Goal: Communication & Community: Answer question/provide support

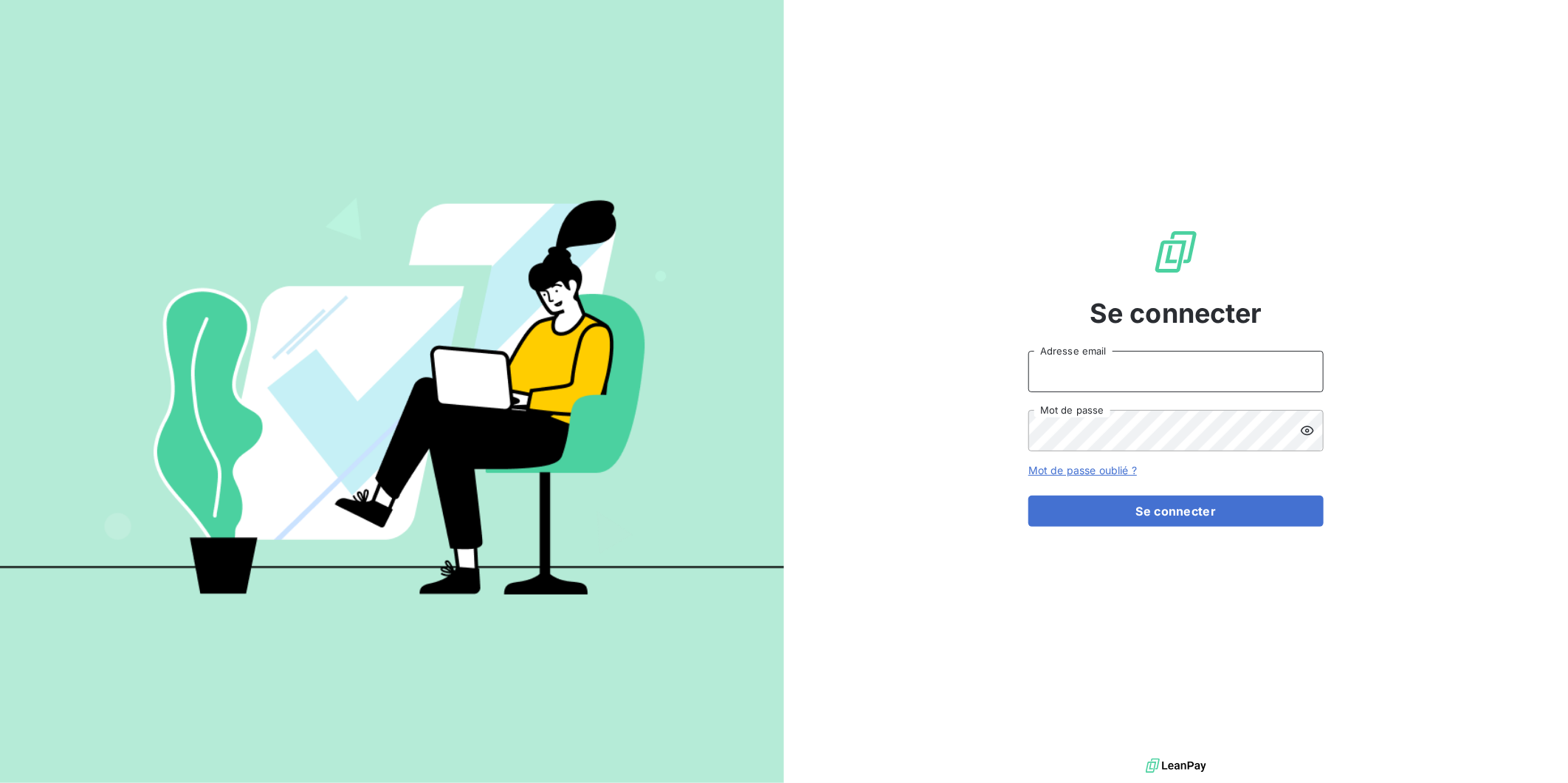
type input "[EMAIL_ADDRESS][DOMAIN_NAME]"
click at [1171, 511] on button "Se connecter" at bounding box center [1176, 511] width 296 height 31
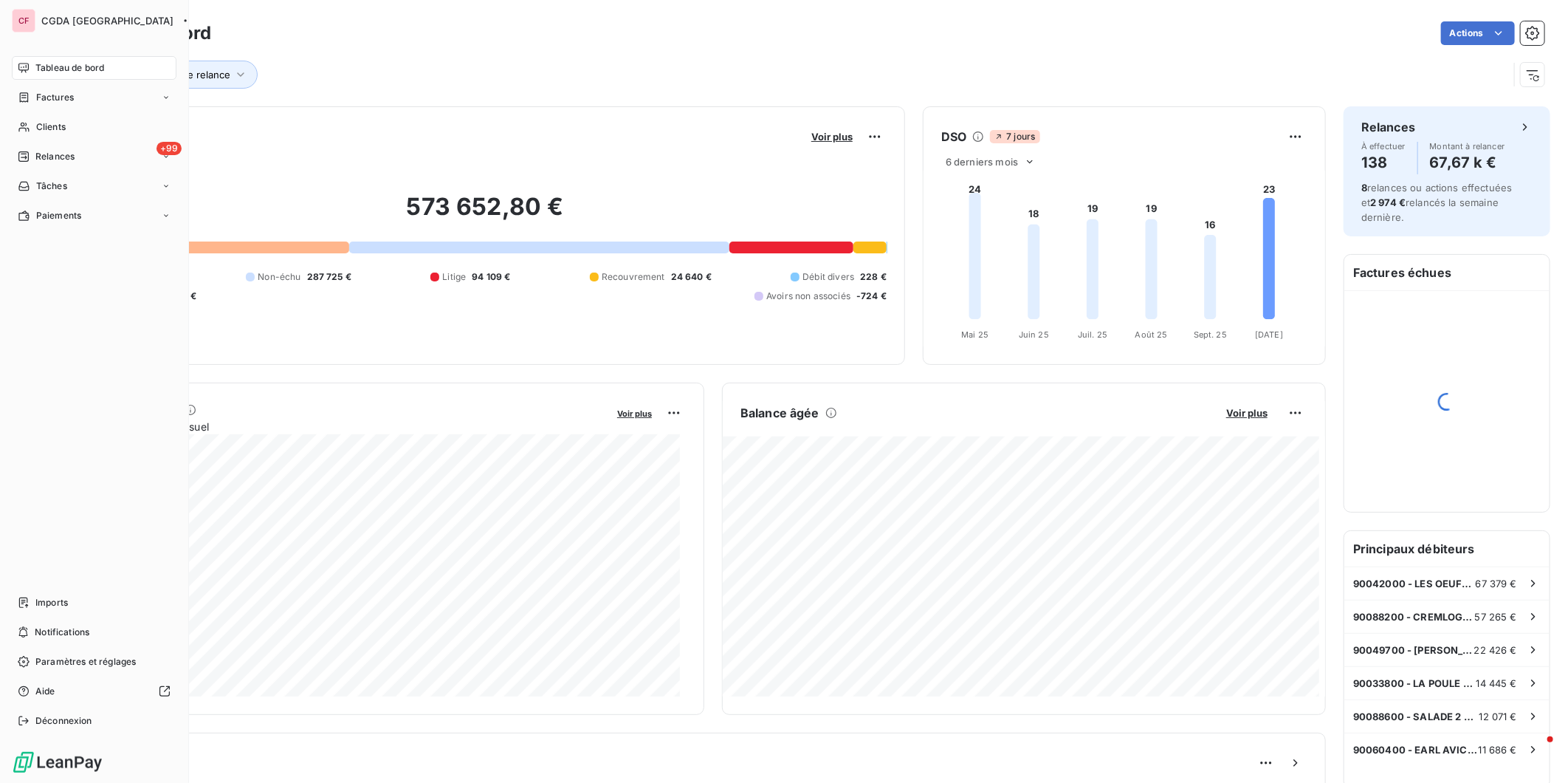
click at [38, 157] on span "Relances" at bounding box center [55, 157] width 39 height 14
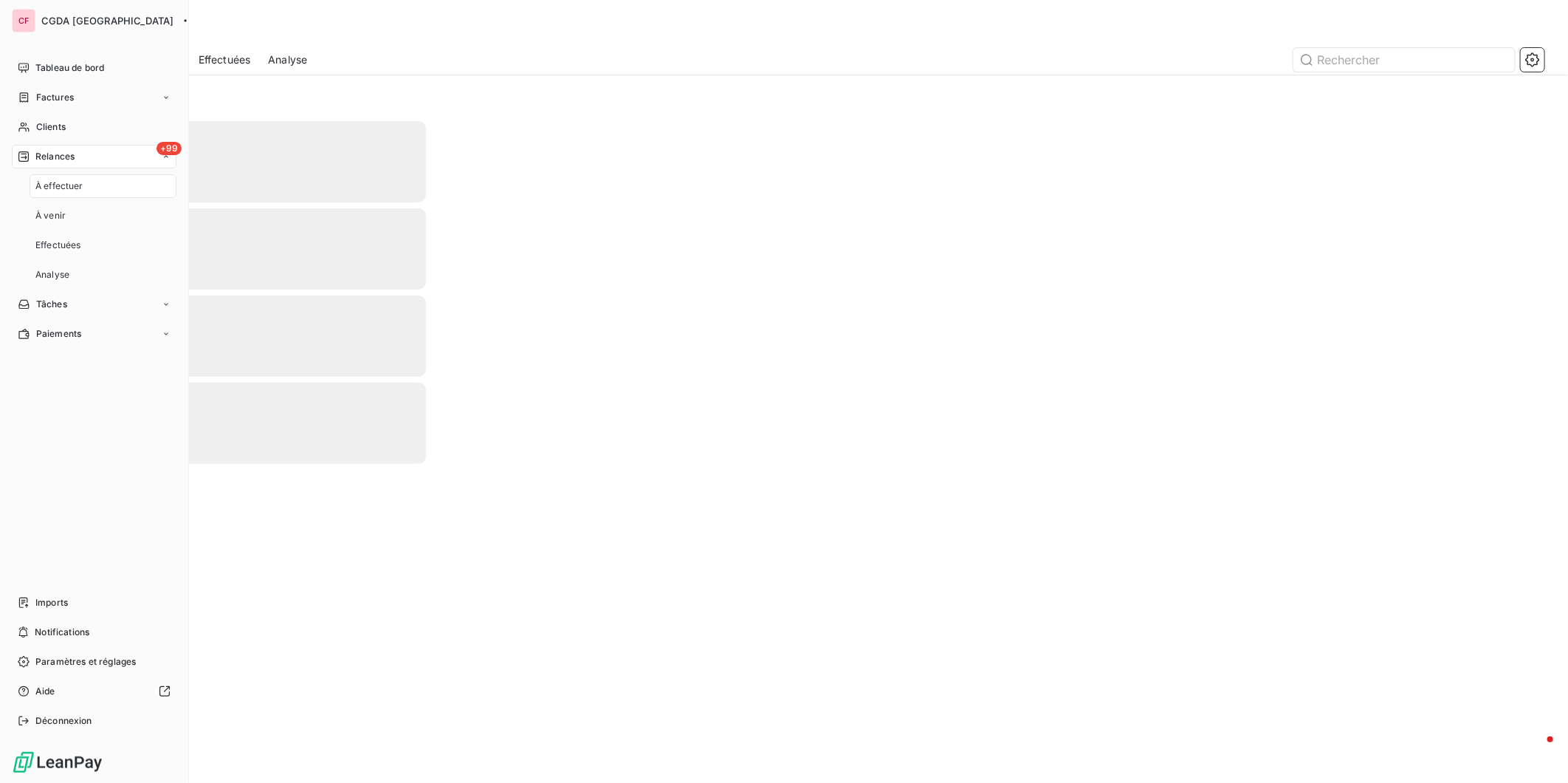
click at [48, 69] on span "Tableau de bord" at bounding box center [69, 68] width 68 height 14
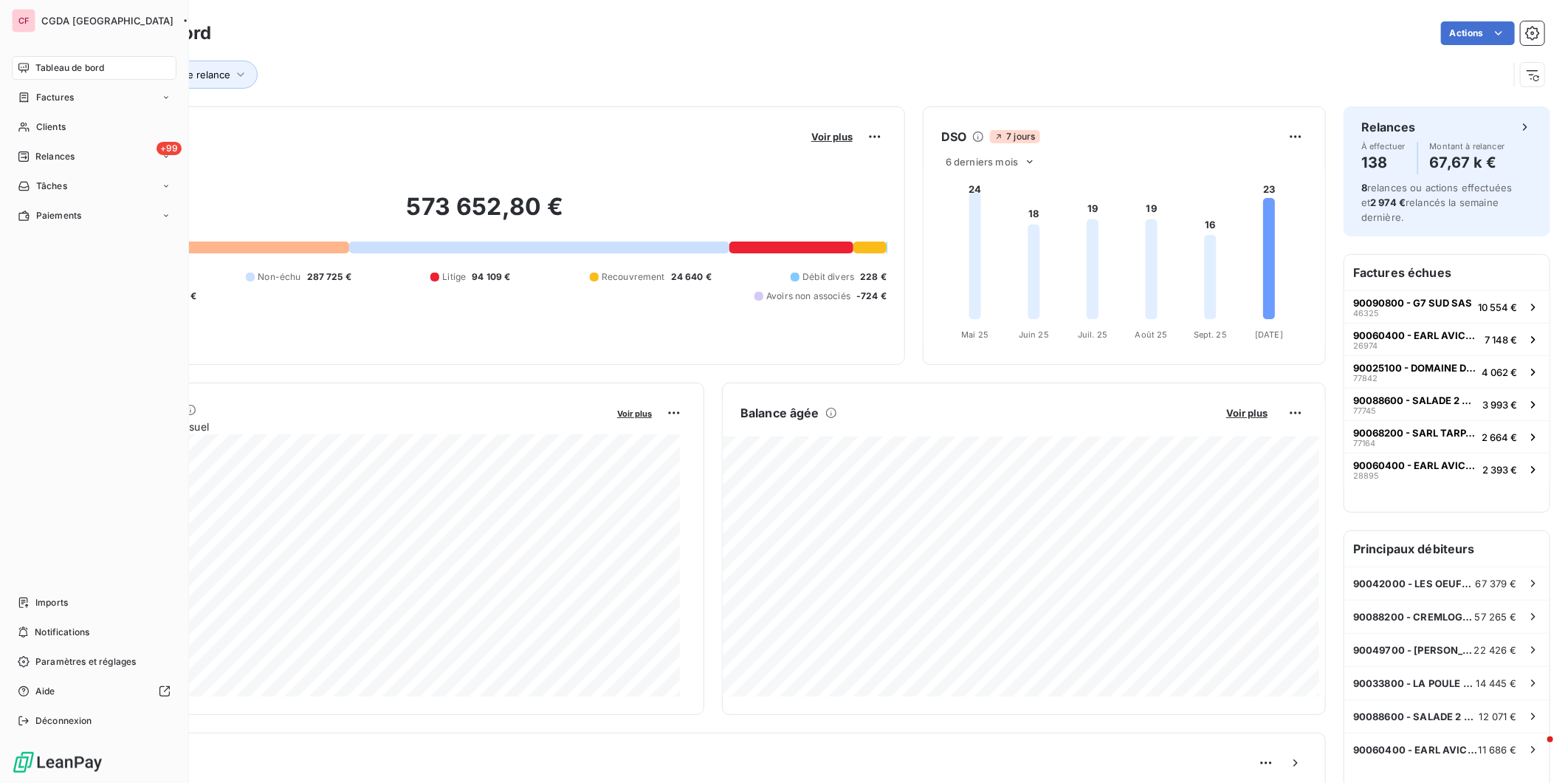
click at [47, 138] on div "Clients" at bounding box center [94, 127] width 165 height 23
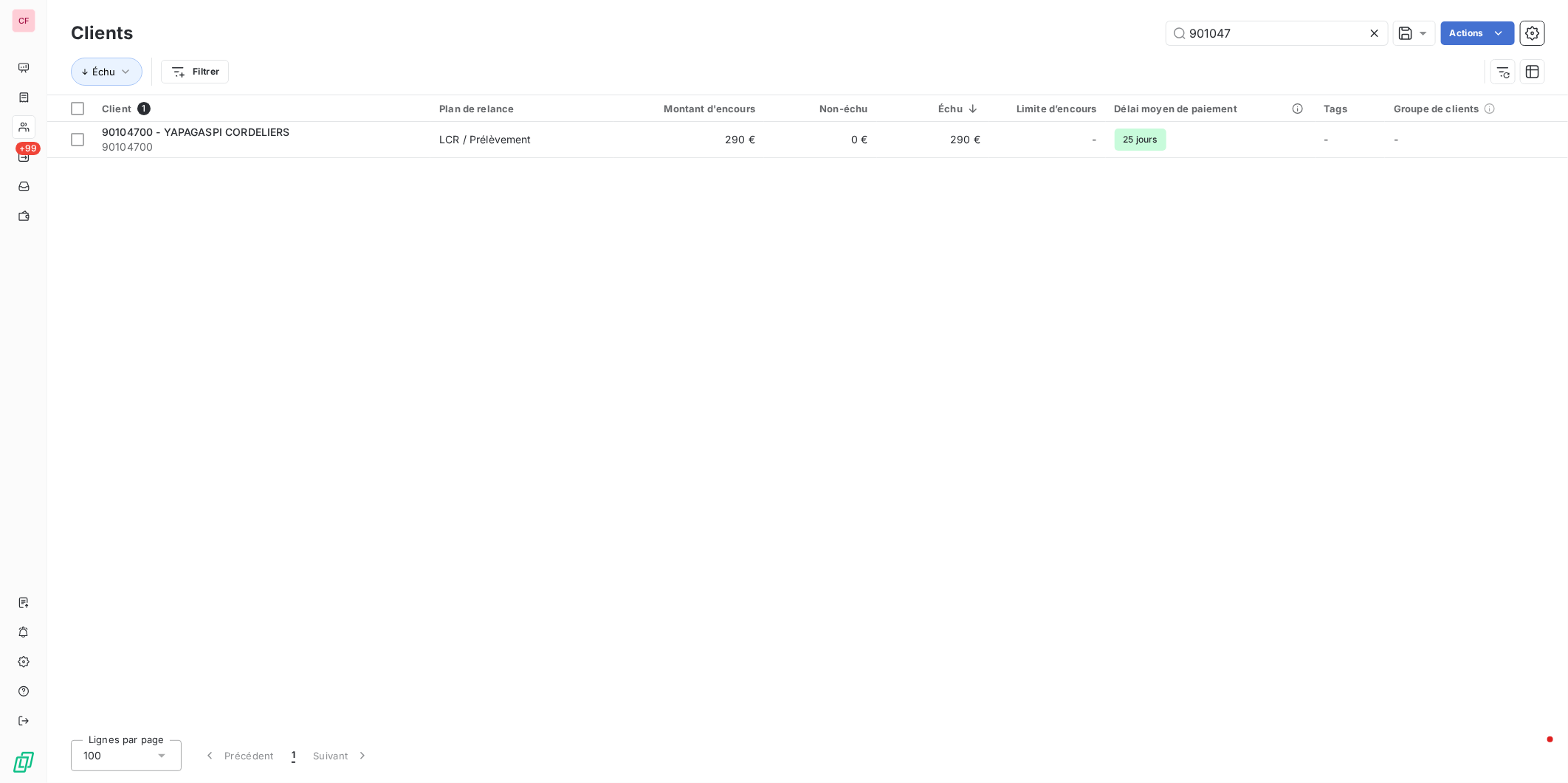
type input "901047"
click at [475, 153] on td "LCR / Prélèvement" at bounding box center [522, 140] width 184 height 35
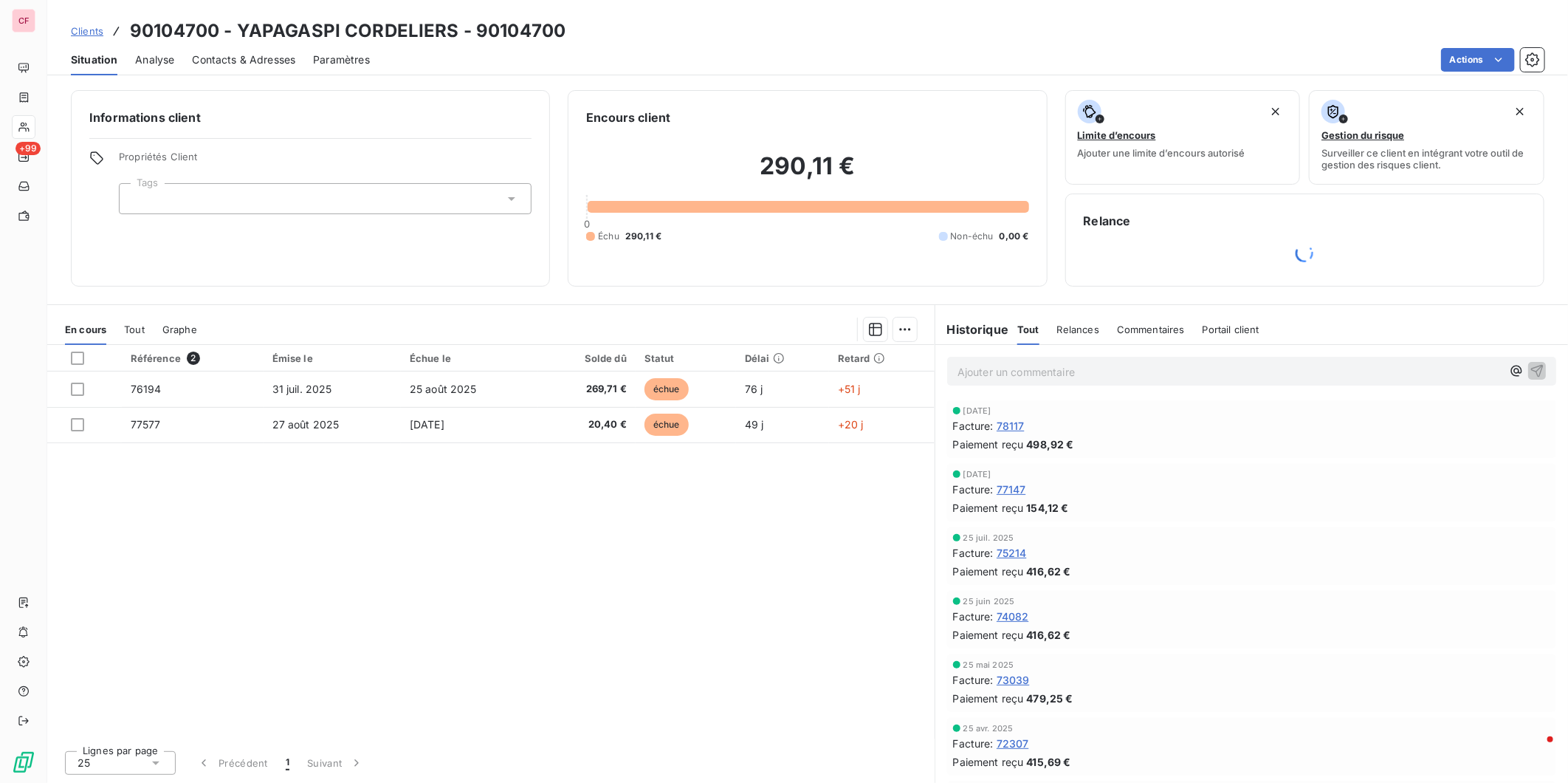
click at [1252, 248] on div at bounding box center [1304, 253] width 442 height 29
click at [1282, 262] on div at bounding box center [1304, 253] width 442 height 29
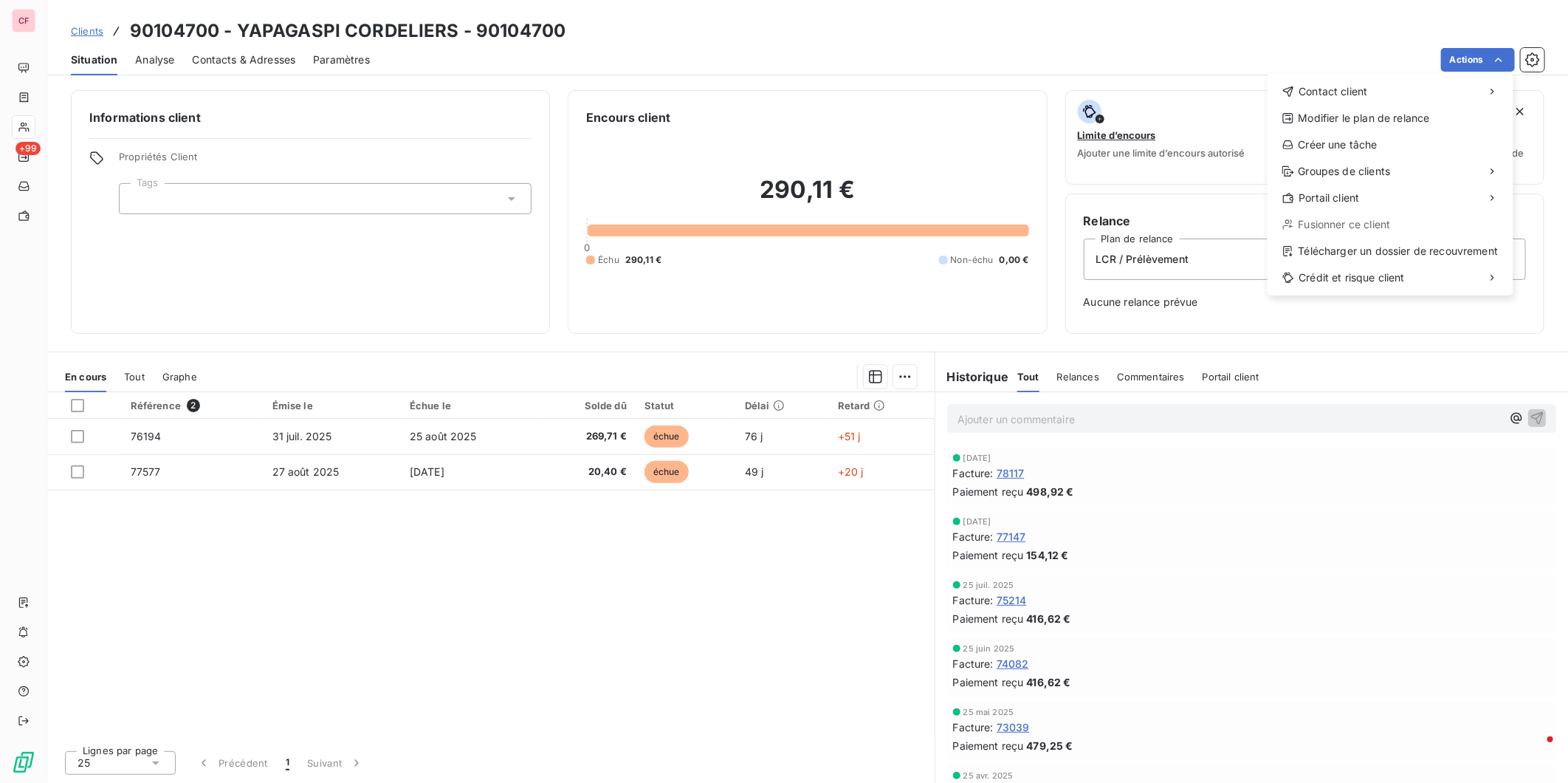
click at [1488, 60] on html "CF +99 Clients 90104700 - YAPAGASPI CORDELIERS - 90104700 Situation Analyse Con…" at bounding box center [784, 392] width 1568 height 783
click at [1384, 97] on div "Contact client" at bounding box center [1391, 92] width 234 height 23
click at [1153, 104] on div "Envoyer un email" at bounding box center [1157, 98] width 198 height 23
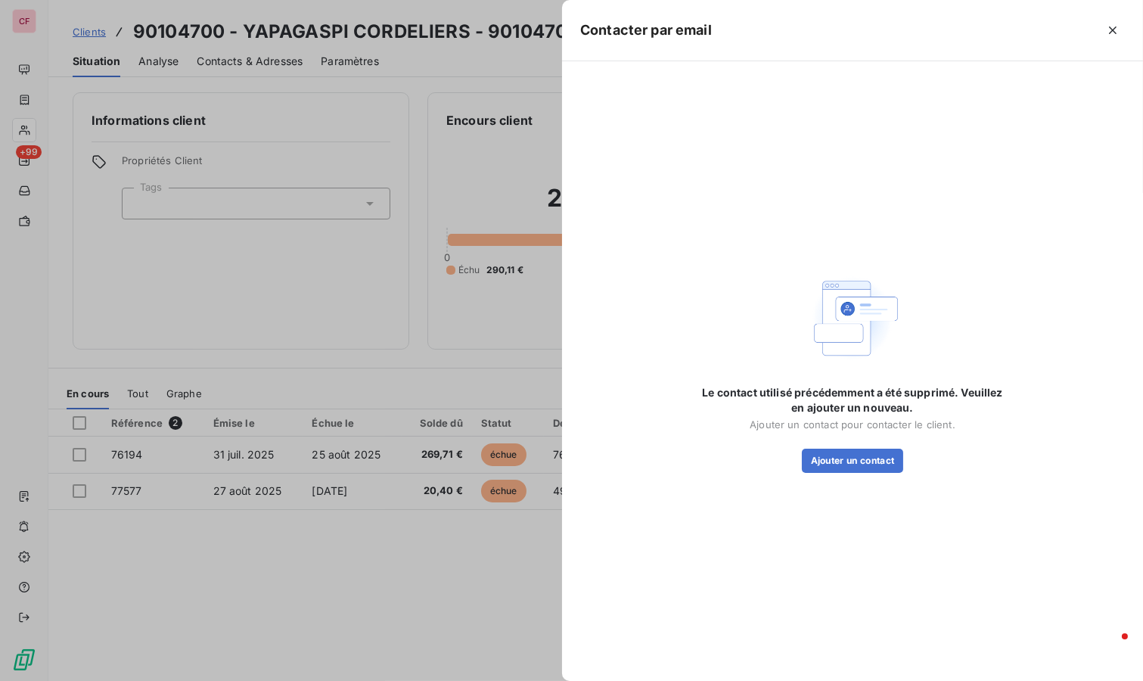
click at [878, 455] on button "Ajouter un contact" at bounding box center [853, 460] width 102 height 24
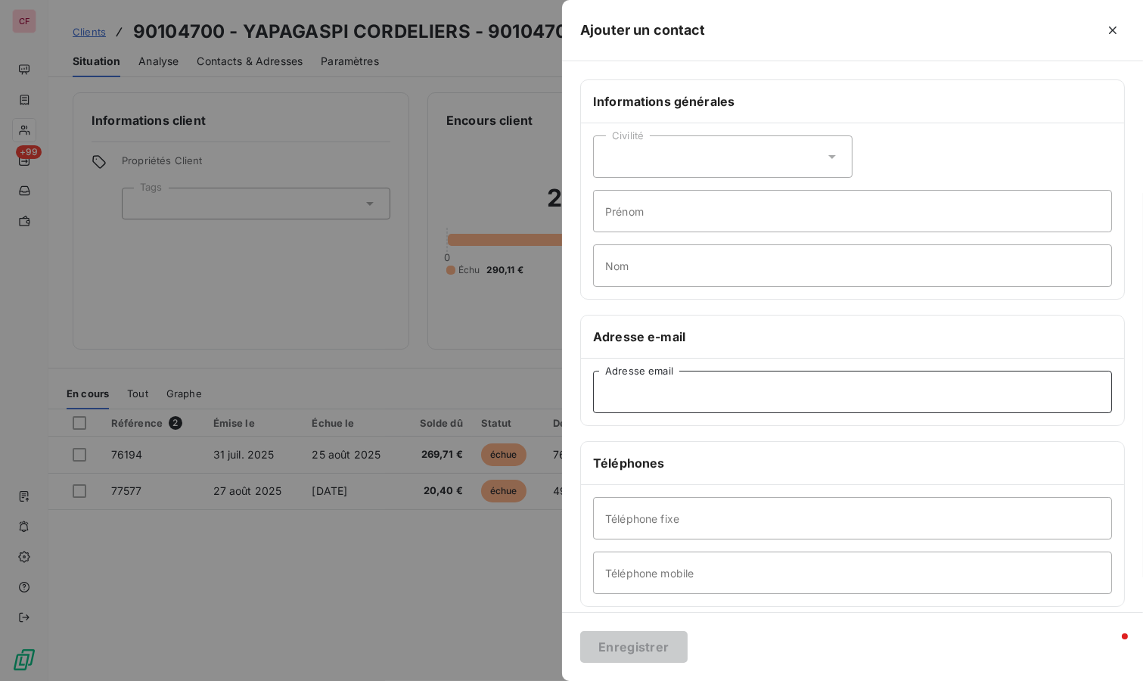
click at [666, 402] on input "Adresse email" at bounding box center [852, 392] width 519 height 42
type input "C"
type input "[EMAIL_ADDRESS][DOMAIN_NAME]"
click at [675, 648] on button "Enregistrer" at bounding box center [633, 647] width 107 height 32
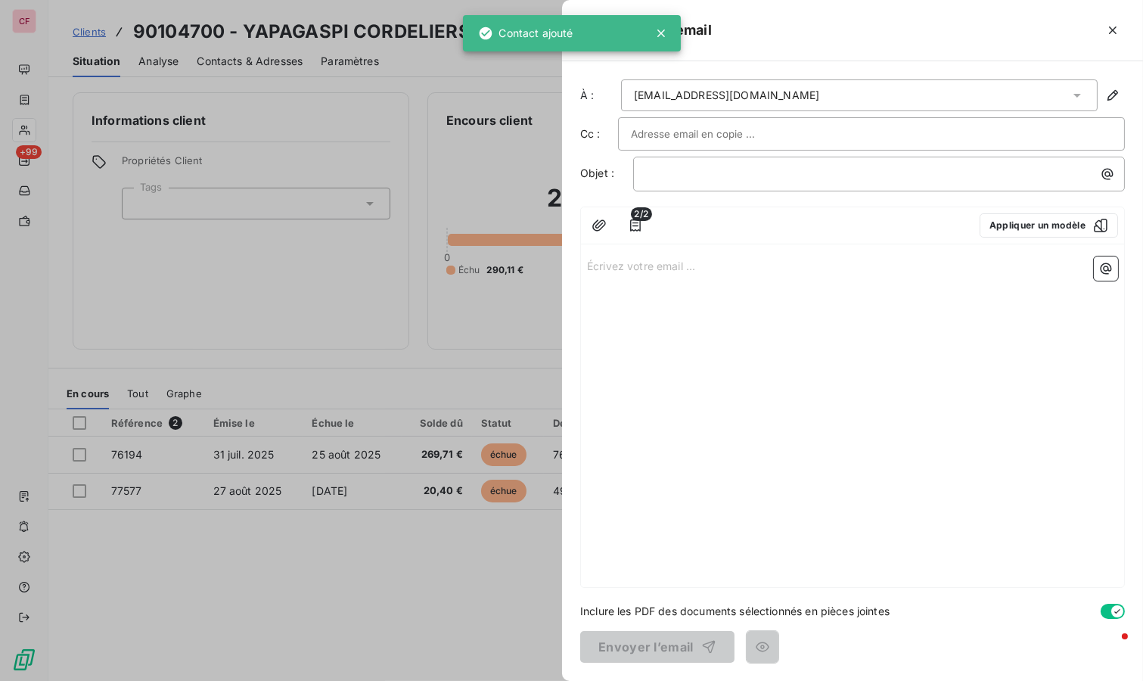
click at [795, 92] on div "[EMAIL_ADDRESS][DOMAIN_NAME]" at bounding box center [859, 95] width 476 height 32
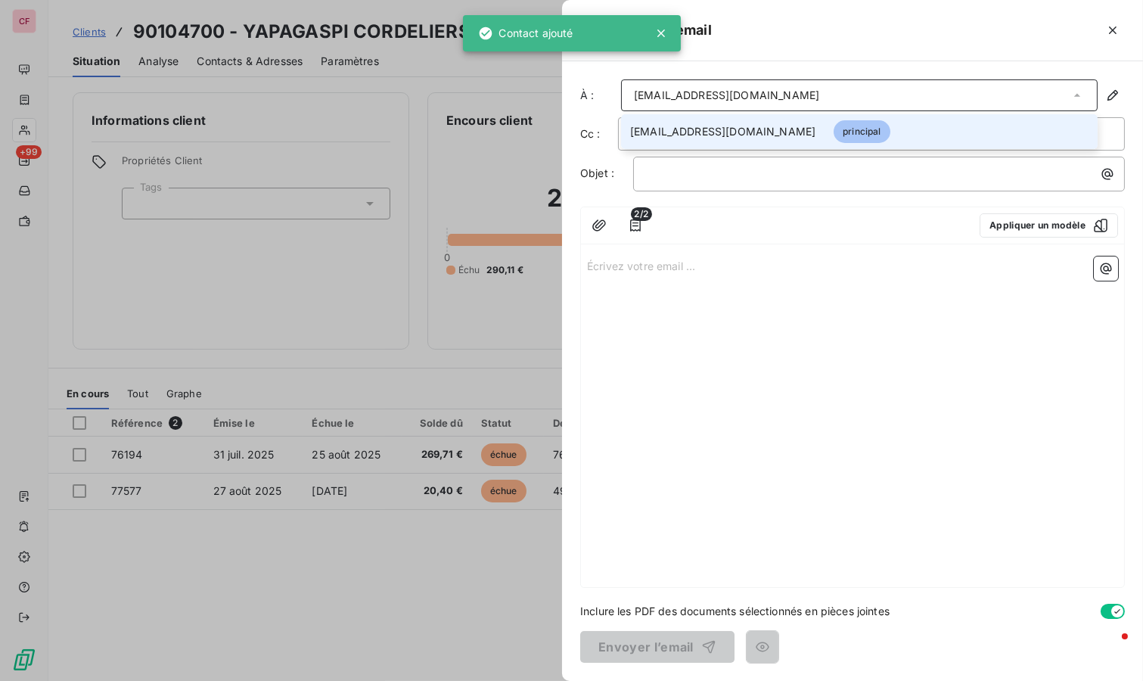
click at [812, 53] on div "Contacter par email" at bounding box center [852, 30] width 581 height 61
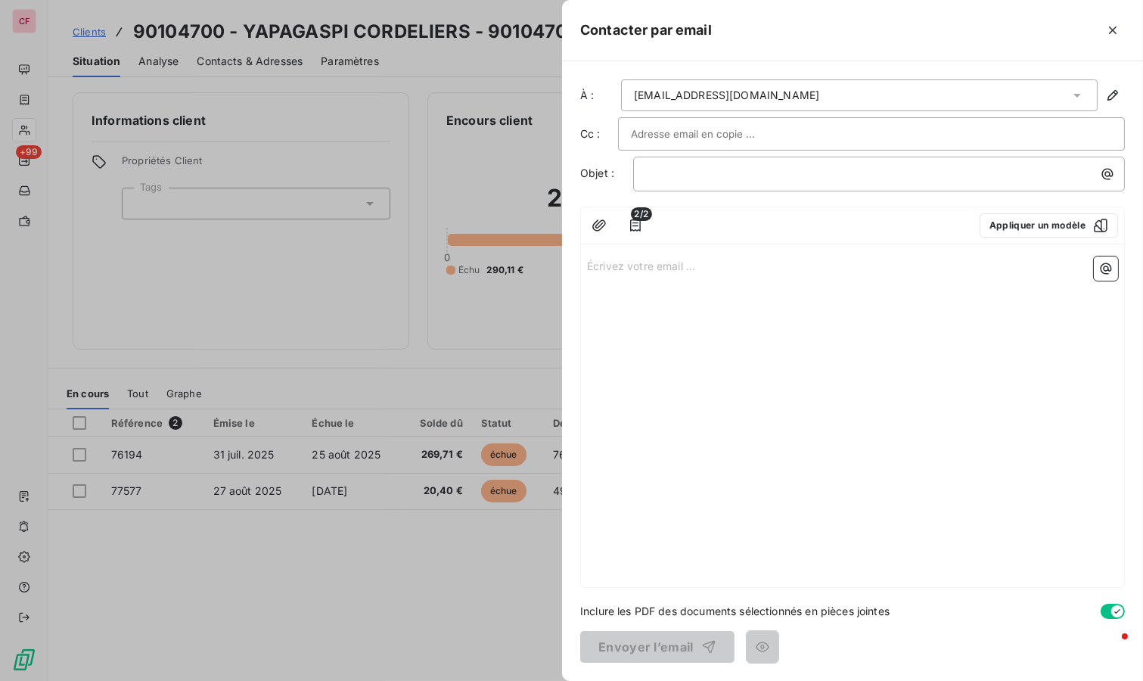
click at [1060, 223] on button "Appliquer un modèle" at bounding box center [1048, 225] width 138 height 24
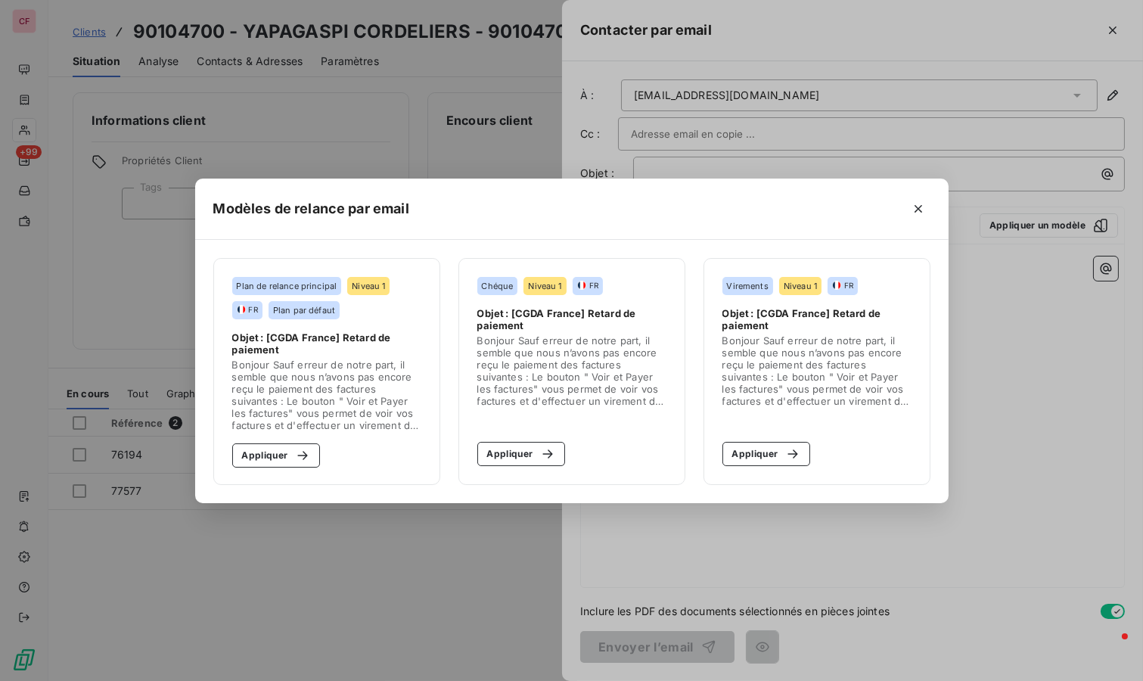
click at [766, 454] on button "Appliquer" at bounding box center [766, 454] width 88 height 24
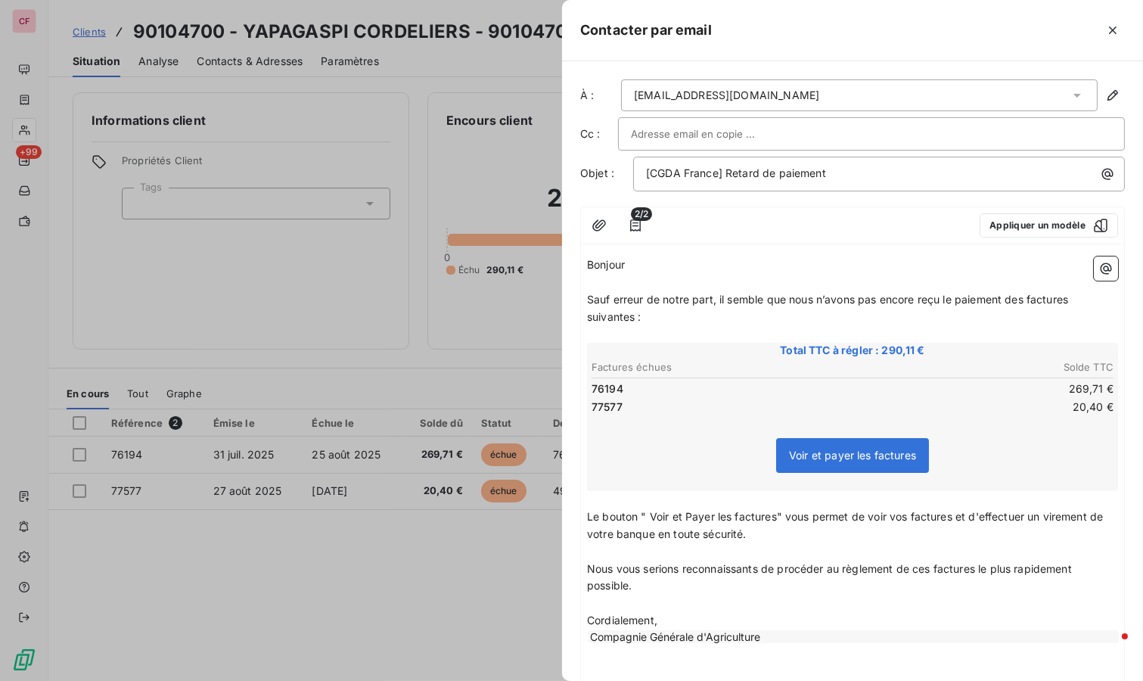
click at [994, 262] on p "Bonjour" at bounding box center [852, 264] width 531 height 17
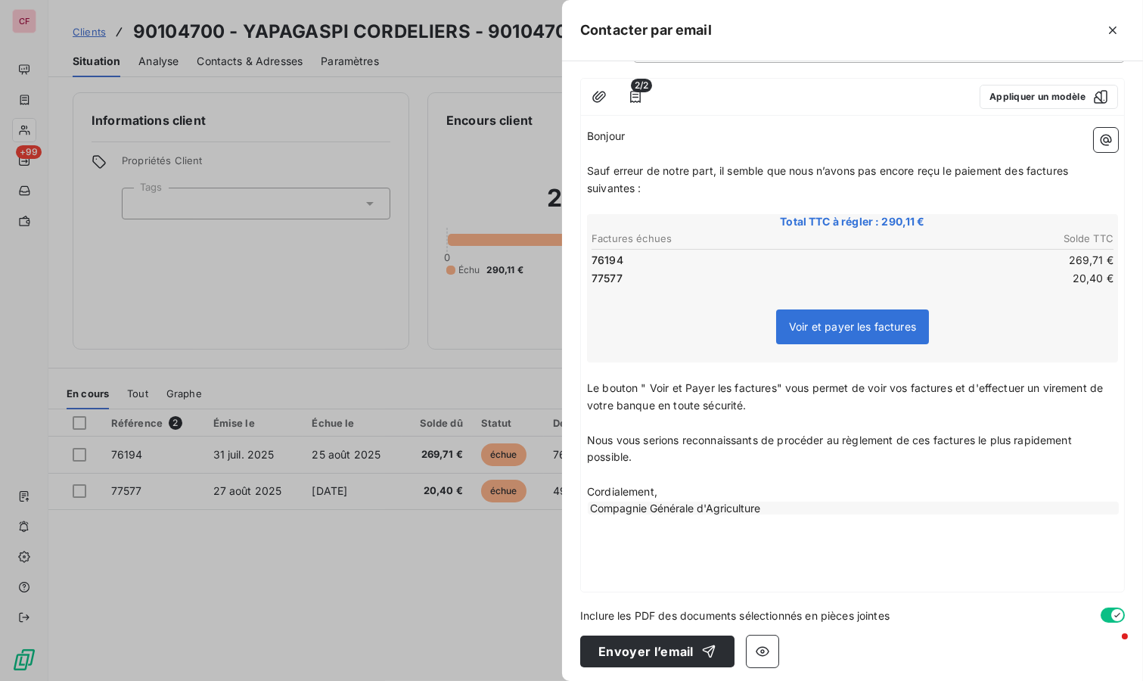
click at [636, 84] on span "2/2" at bounding box center [641, 86] width 21 height 14
click at [629, 95] on icon "button" at bounding box center [635, 96] width 15 height 15
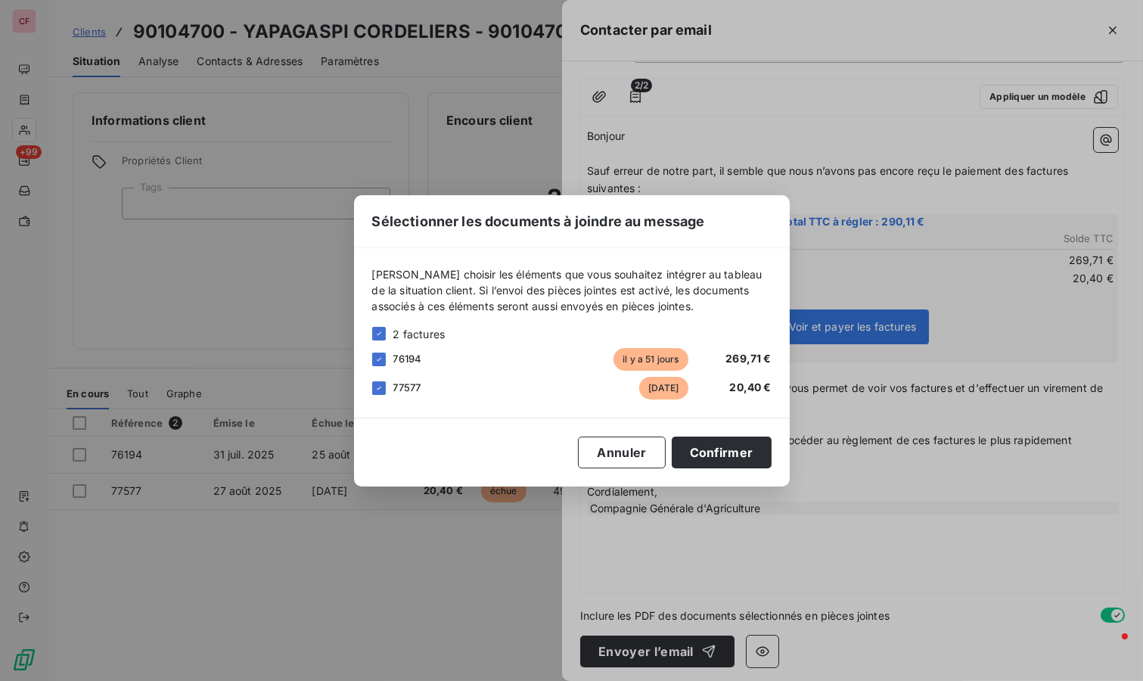
click at [726, 455] on button "Confirmer" at bounding box center [722, 452] width 100 height 32
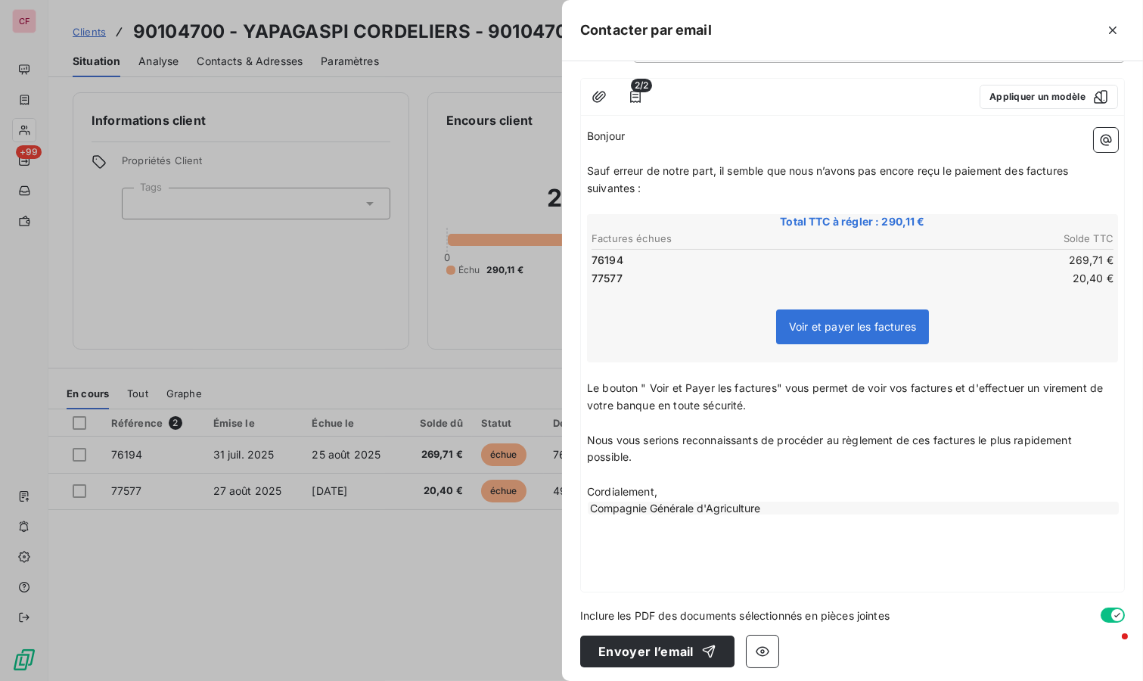
click at [678, 644] on button "Envoyer l’email" at bounding box center [657, 651] width 154 height 32
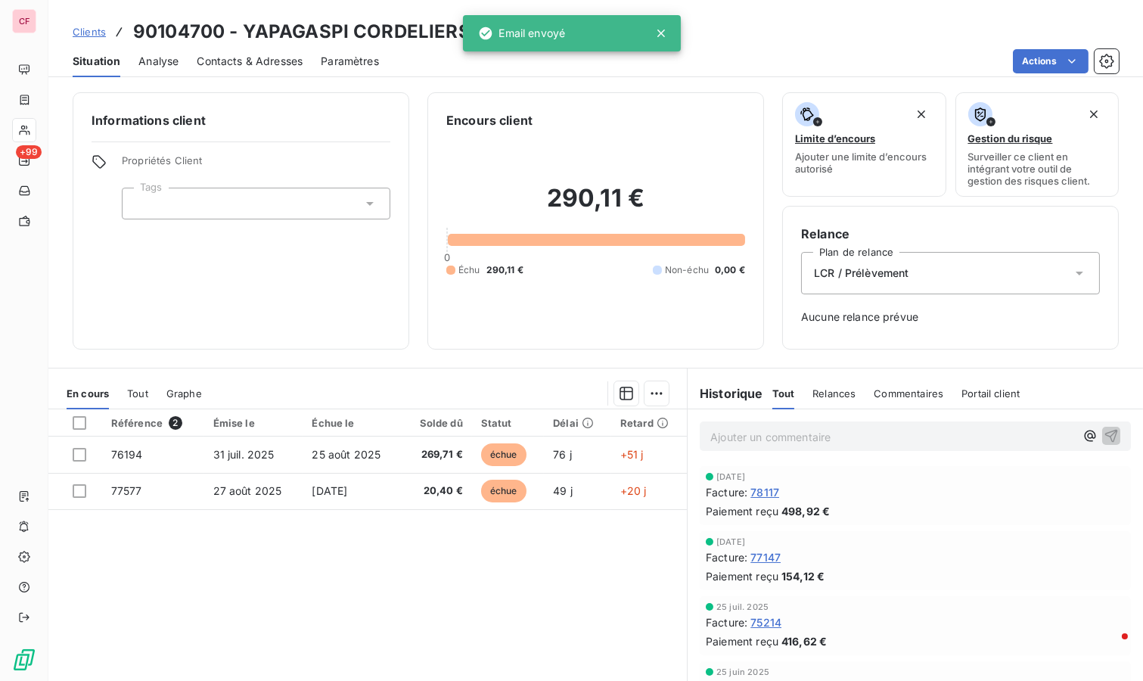
click at [261, 63] on span "Contacts & Adresses" at bounding box center [250, 61] width 106 height 15
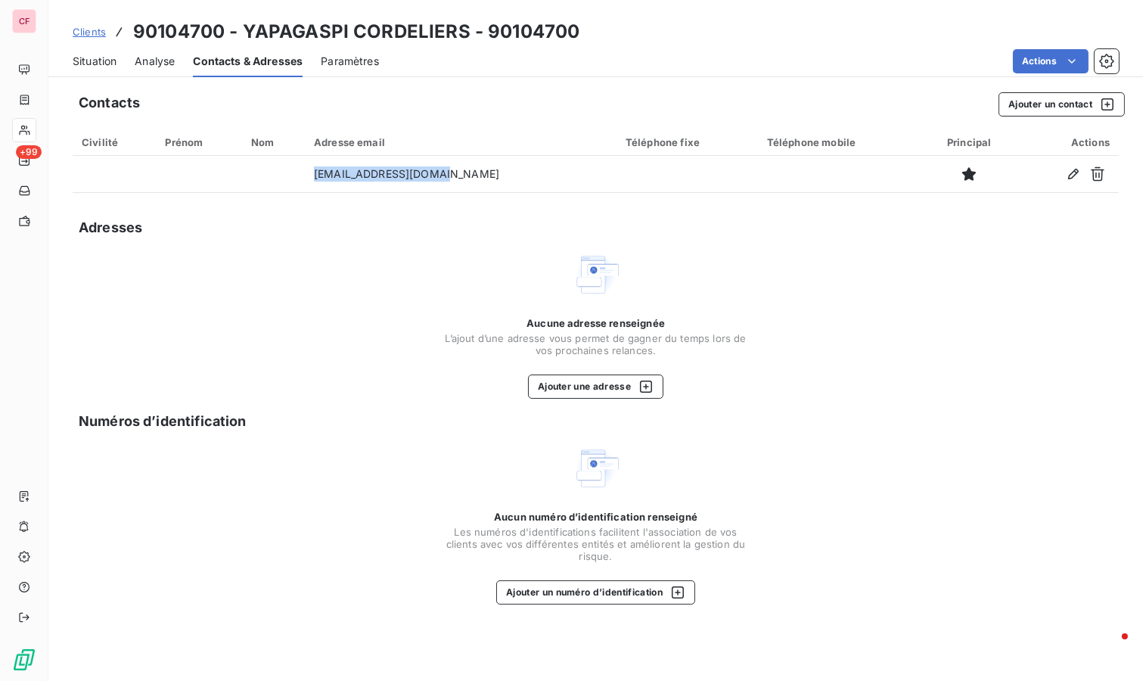
drag, startPoint x: 489, startPoint y: 175, endPoint x: 281, endPoint y: 168, distance: 208.8
click at [281, 168] on tr "[EMAIL_ADDRESS][DOMAIN_NAME]" at bounding box center [596, 174] width 1046 height 36
copy tr "[EMAIL_ADDRESS][DOMAIN_NAME]"
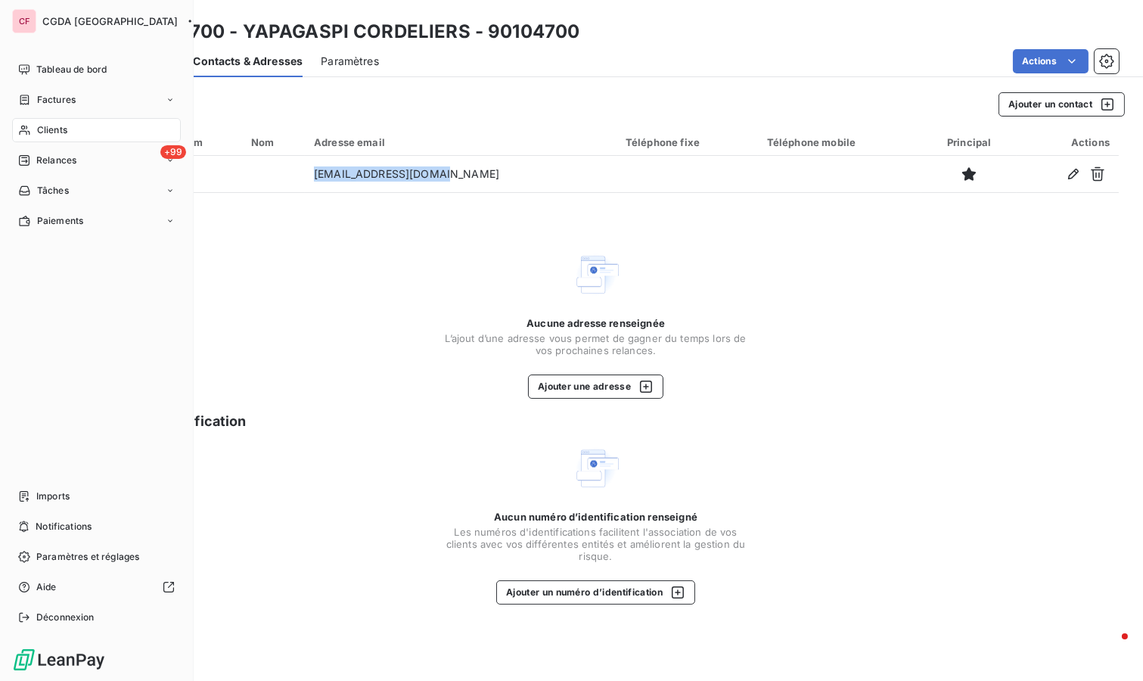
click at [42, 126] on span "Clients" at bounding box center [52, 130] width 30 height 14
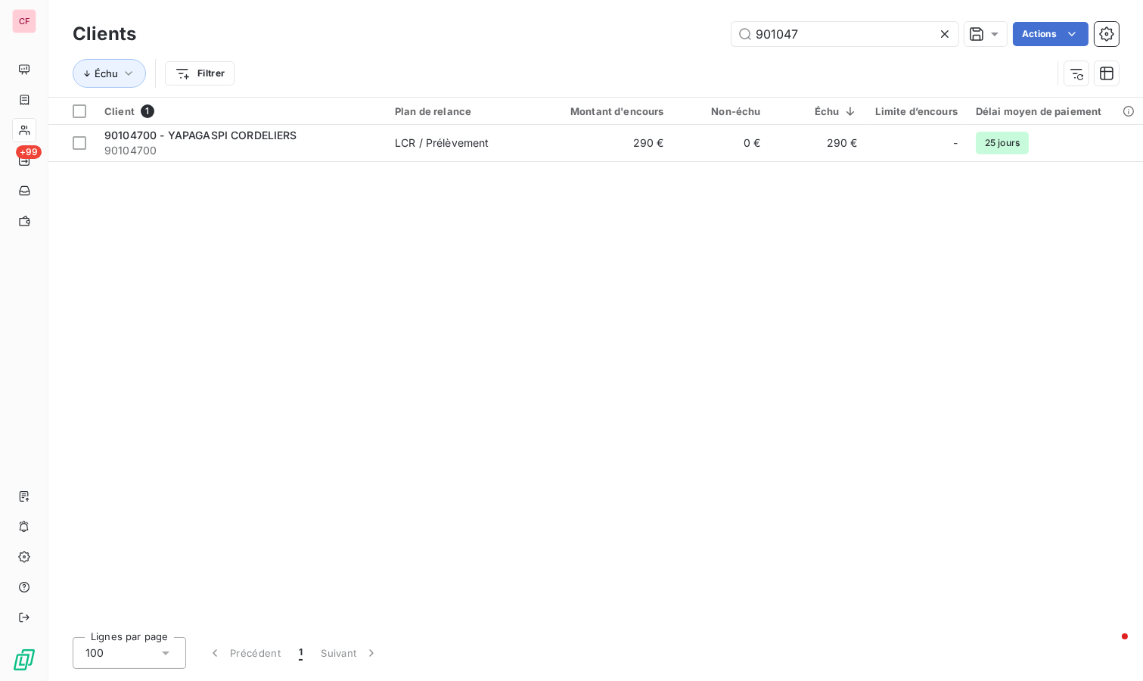
click at [850, 39] on input "901047" at bounding box center [844, 34] width 227 height 24
type input "900836"
click at [615, 157] on td "213 €" at bounding box center [608, 143] width 130 height 36
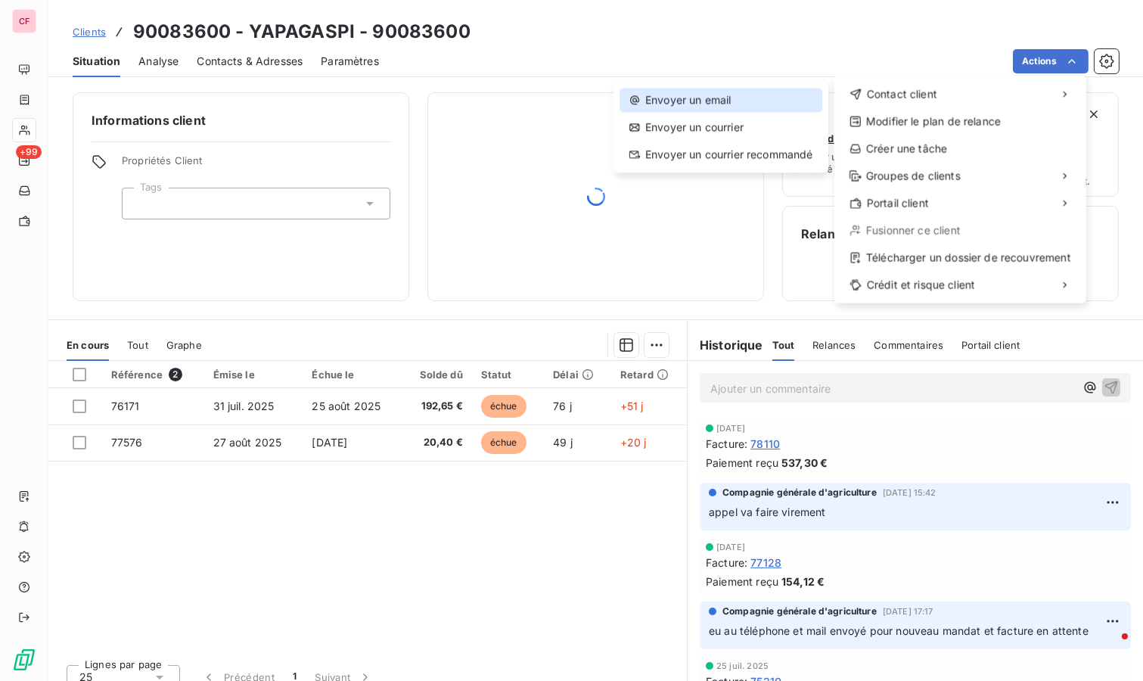
click at [761, 100] on div "Envoyer un email" at bounding box center [720, 100] width 203 height 24
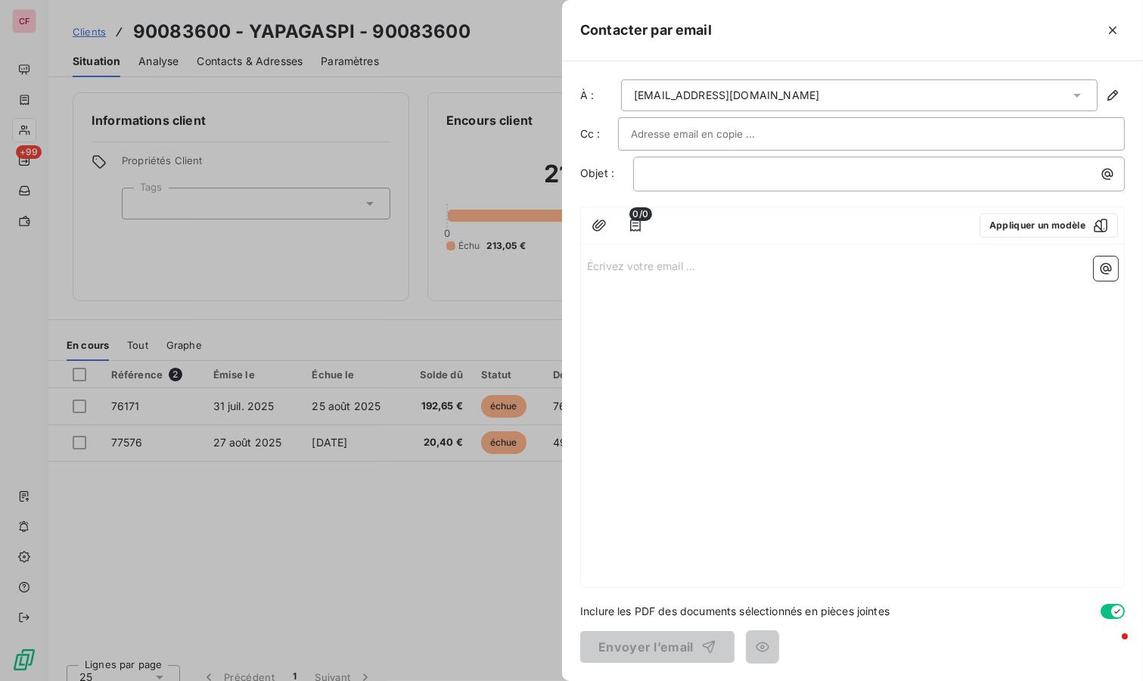
click at [455, 51] on div at bounding box center [571, 340] width 1143 height 681
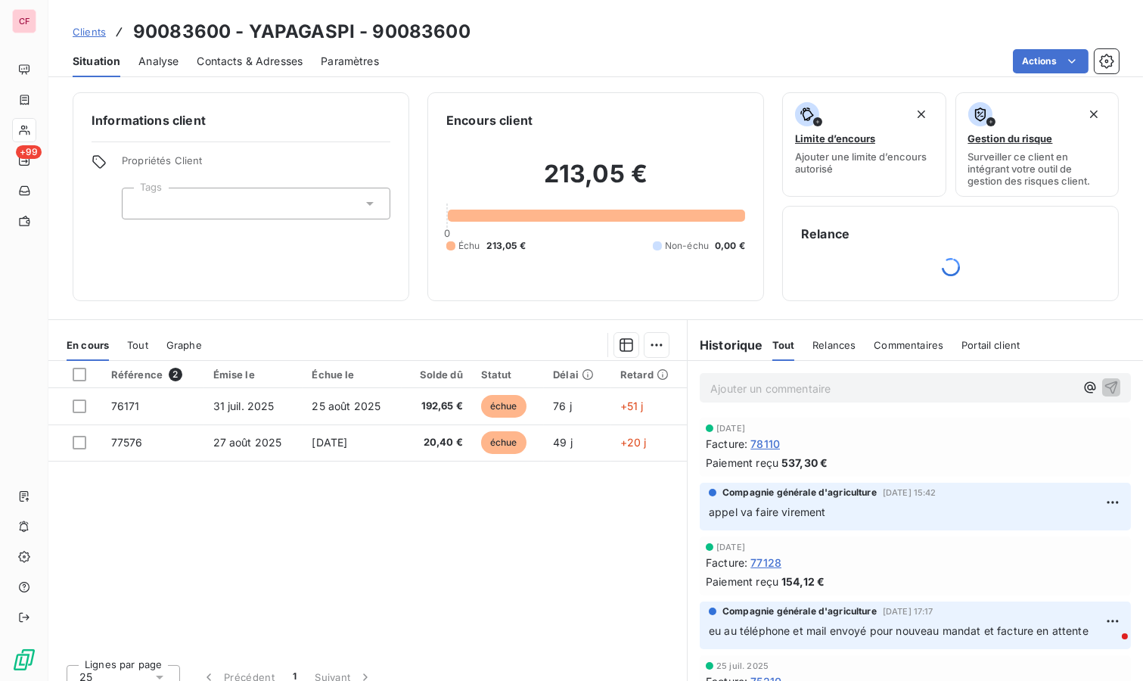
click at [1042, 70] on html "CF +99 Clients 90083600 - YAPAGASPI - 90083600 Situation Analyse Contacts & Adr…" at bounding box center [571, 340] width 1143 height 681
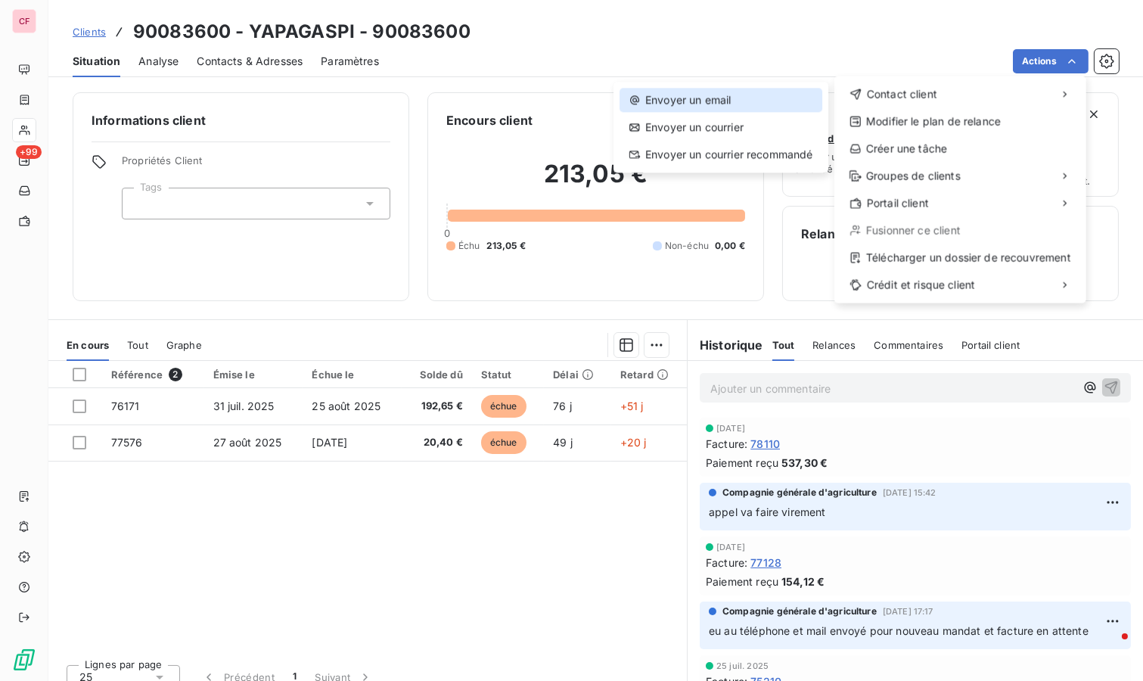
click at [748, 107] on div "Envoyer un email" at bounding box center [720, 100] width 203 height 24
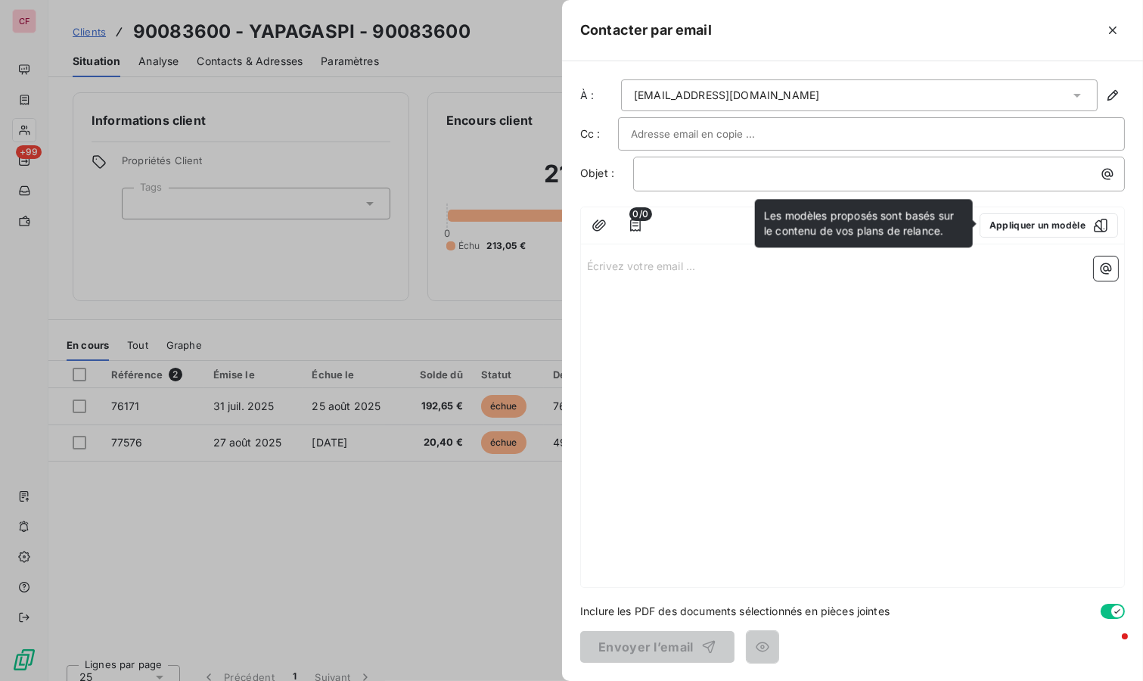
click at [1081, 225] on button "Appliquer un modèle" at bounding box center [1048, 225] width 138 height 24
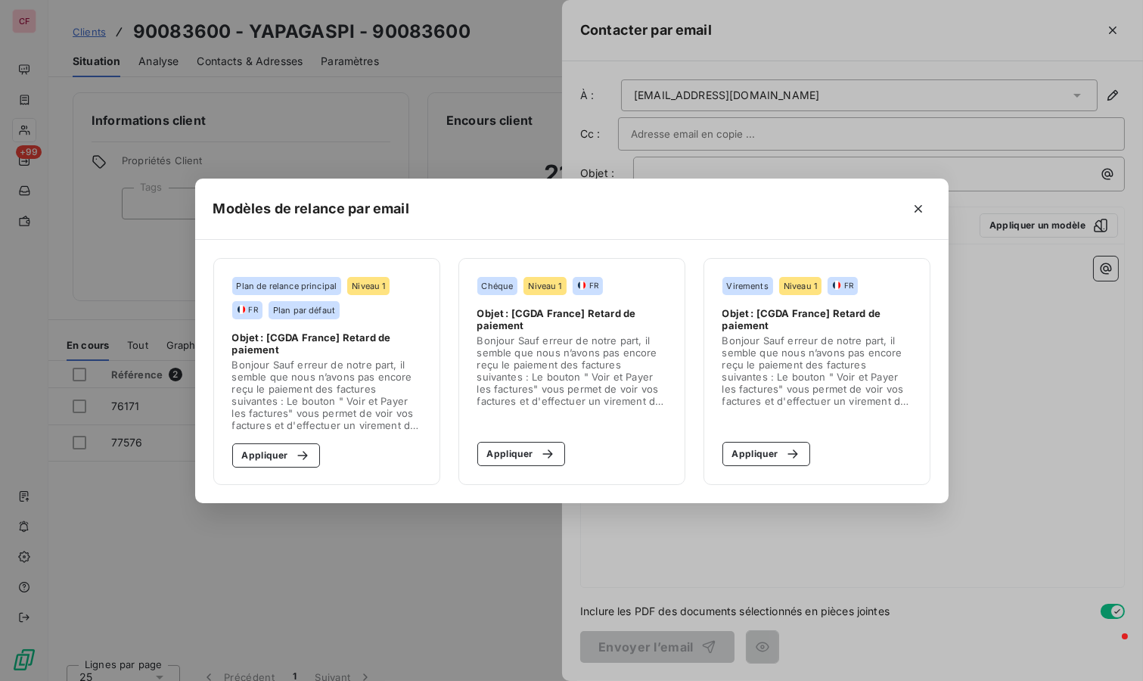
click at [760, 448] on button "Appliquer" at bounding box center [766, 454] width 88 height 24
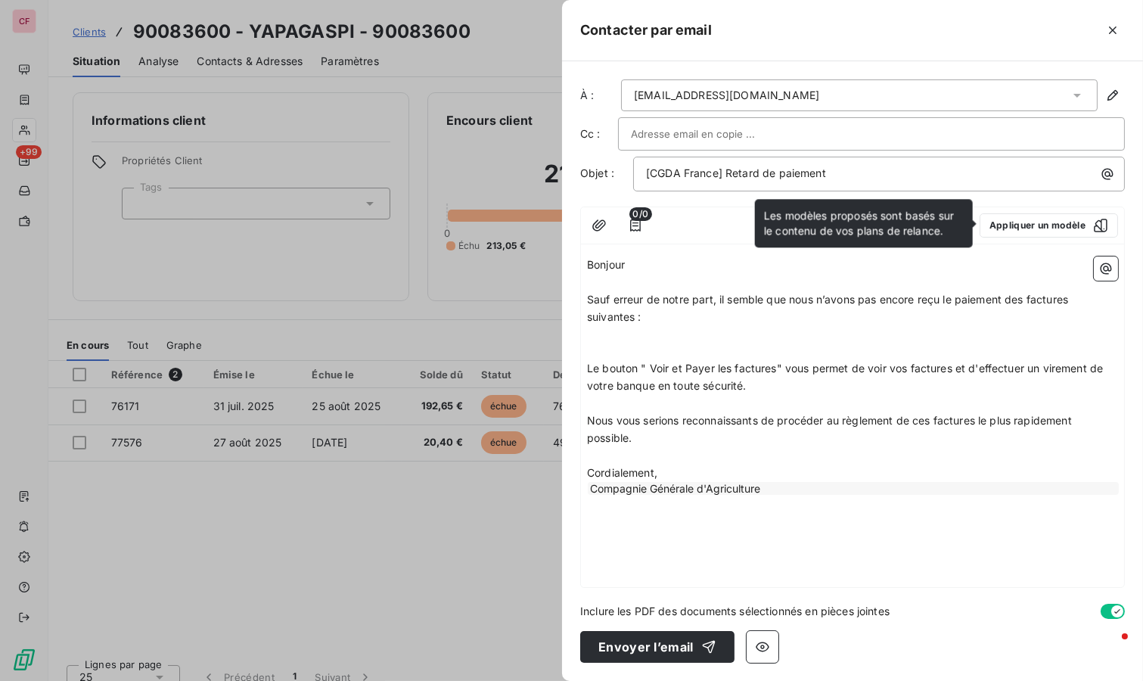
click at [464, 545] on div at bounding box center [571, 340] width 1143 height 681
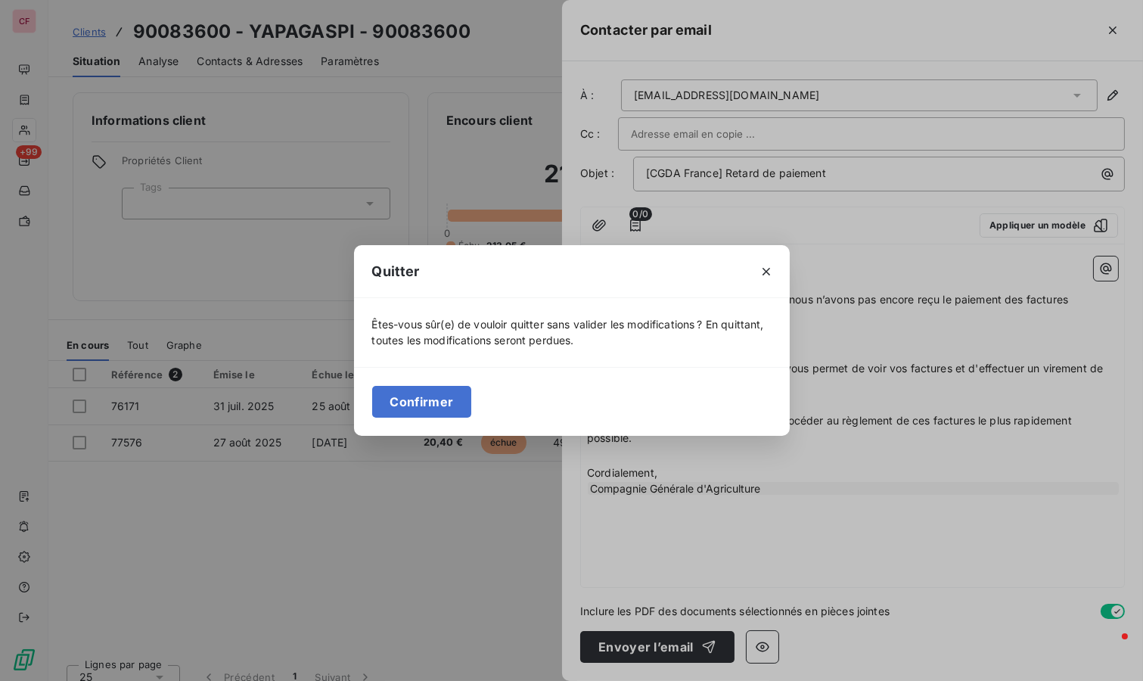
click at [1109, 29] on div "Quitter Êtes-vous sûr(e) de vouloir quitter sans valider les modifications ? En…" at bounding box center [571, 340] width 1143 height 681
click at [1108, 38] on div "Quitter Êtes-vous sûr(e) de vouloir quitter sans valider les modifications ? En…" at bounding box center [571, 340] width 1143 height 681
click at [435, 392] on button "Confirmer" at bounding box center [422, 402] width 100 height 32
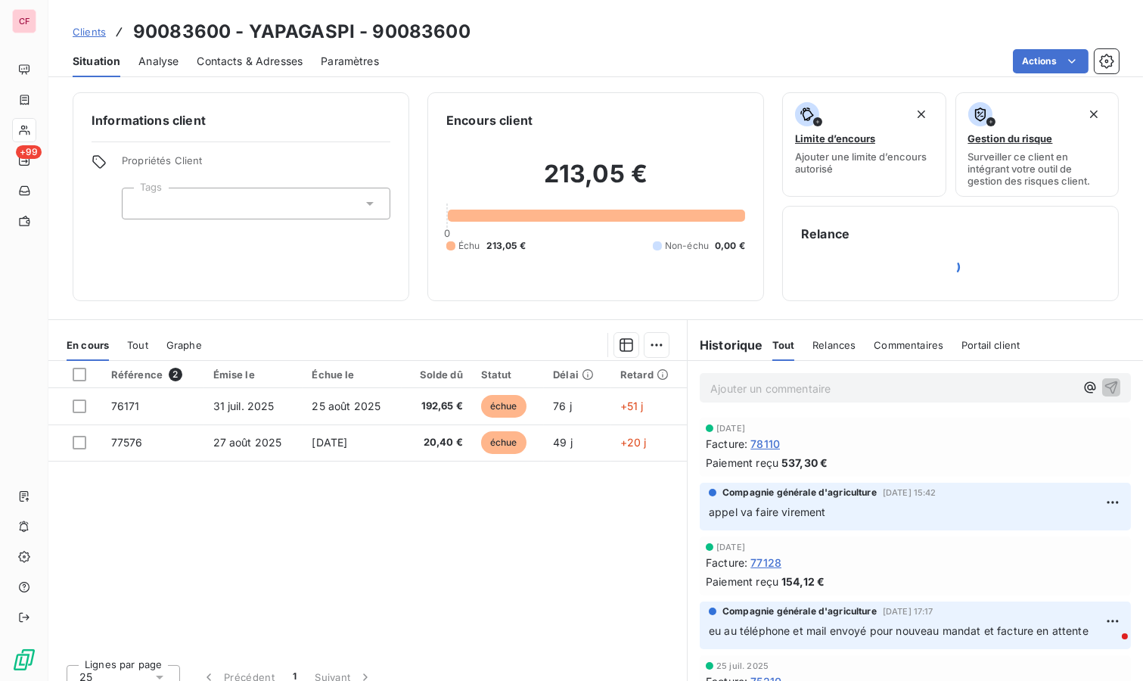
click at [1041, 61] on html "CF +99 Clients 90083600 - YAPAGASPI - 90083600 Situation Analyse Contacts & Adr…" at bounding box center [571, 340] width 1143 height 681
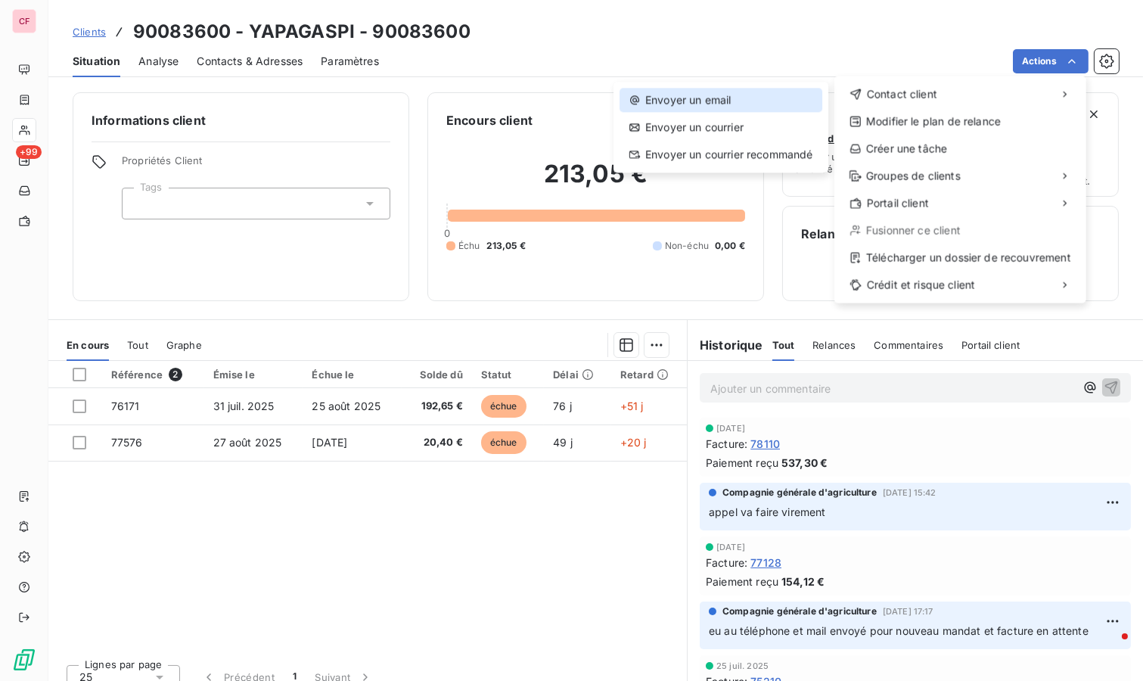
click at [683, 98] on div "Envoyer un email" at bounding box center [720, 100] width 203 height 24
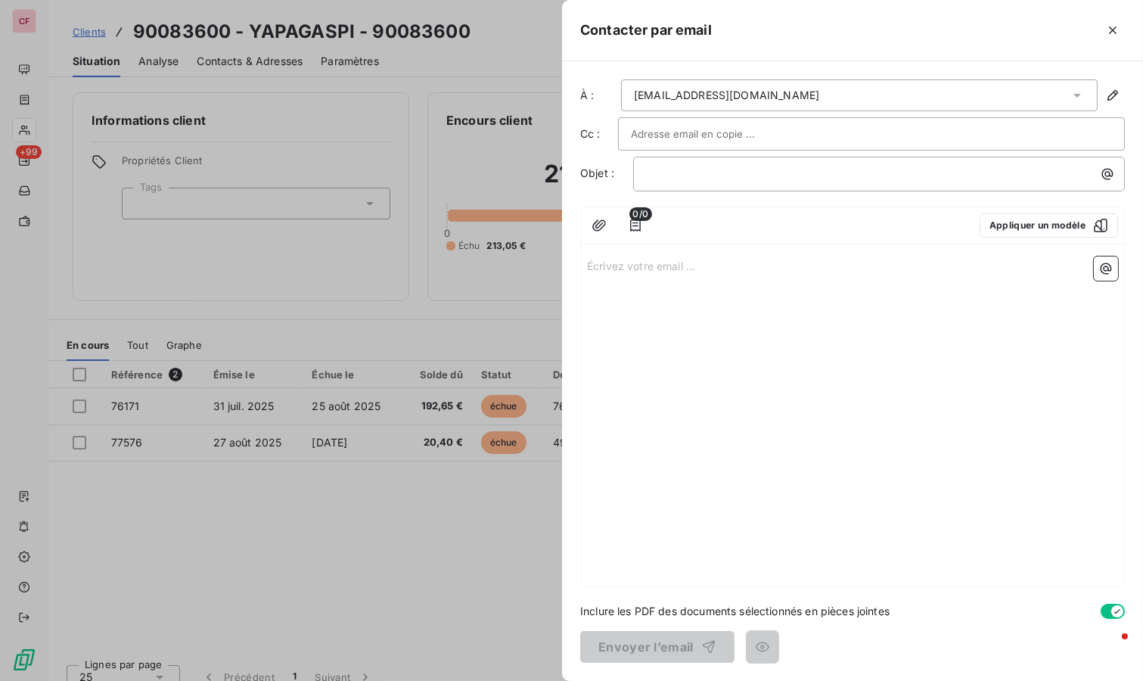
click at [1112, 224] on button "Appliquer un modèle" at bounding box center [1048, 225] width 138 height 24
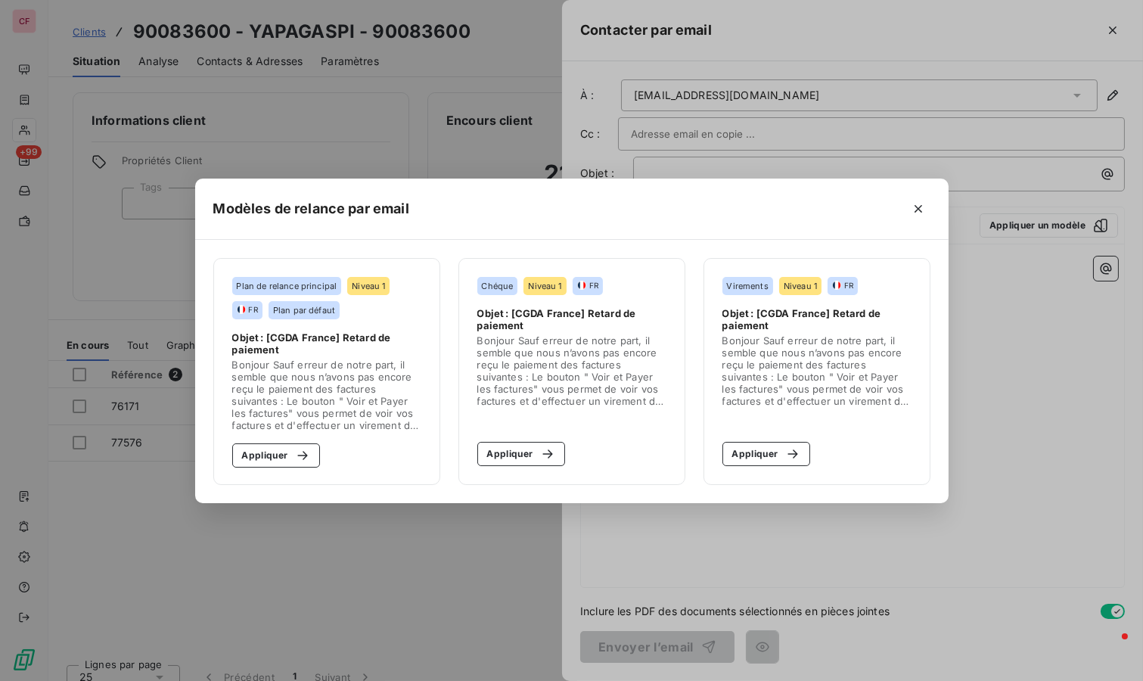
click at [760, 455] on button "Appliquer" at bounding box center [766, 454] width 88 height 24
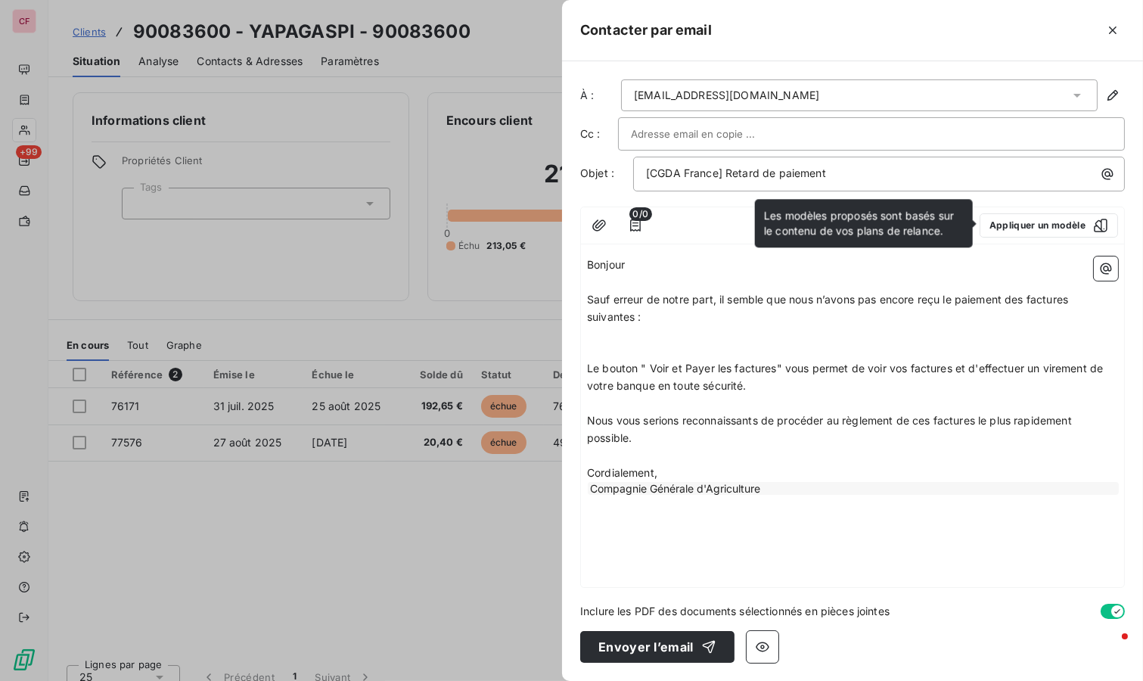
click at [633, 219] on icon "button" at bounding box center [635, 225] width 15 height 15
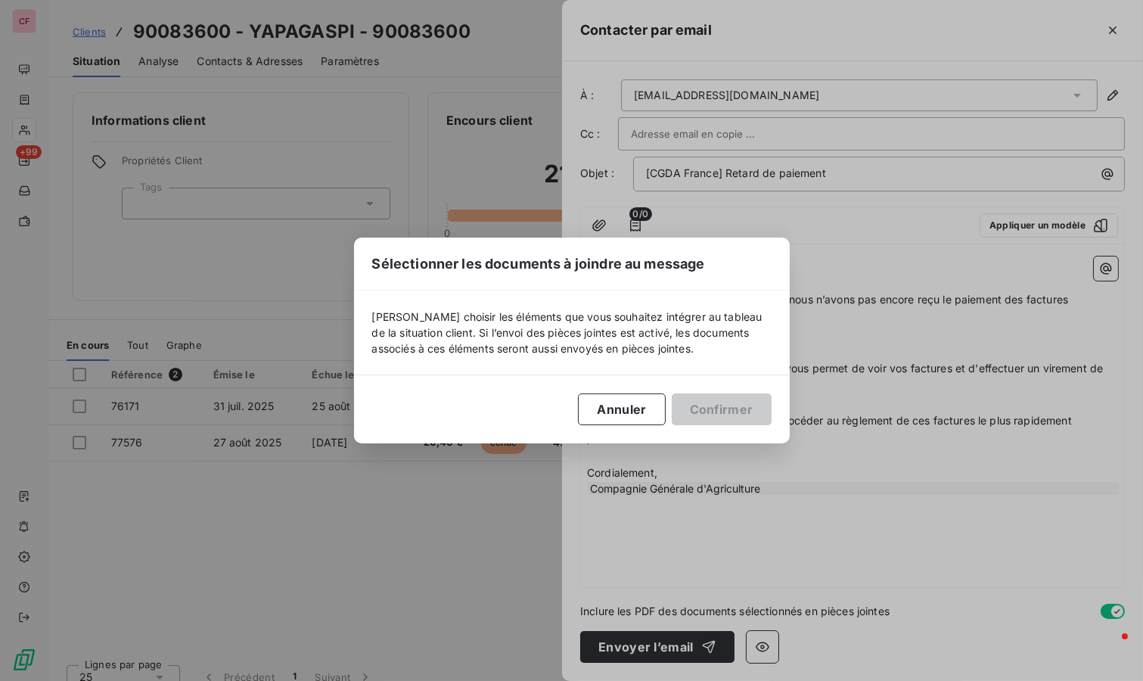
click at [644, 405] on button "Annuler" at bounding box center [621, 409] width 87 height 32
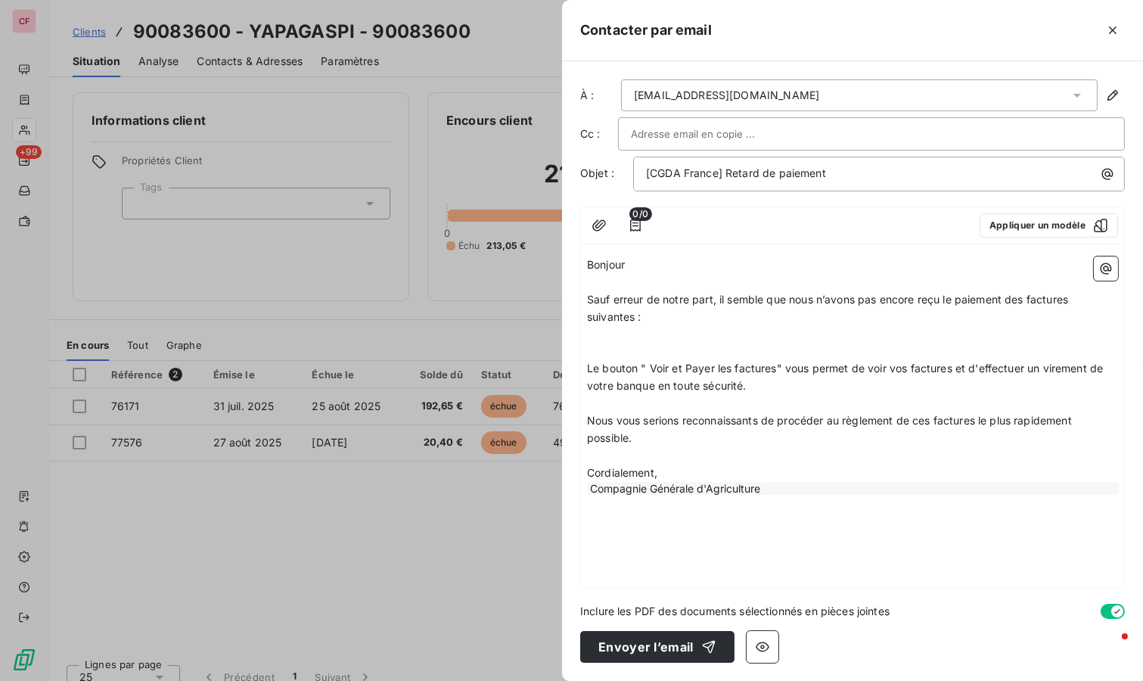
click at [1106, 26] on icon "button" at bounding box center [1112, 30] width 15 height 15
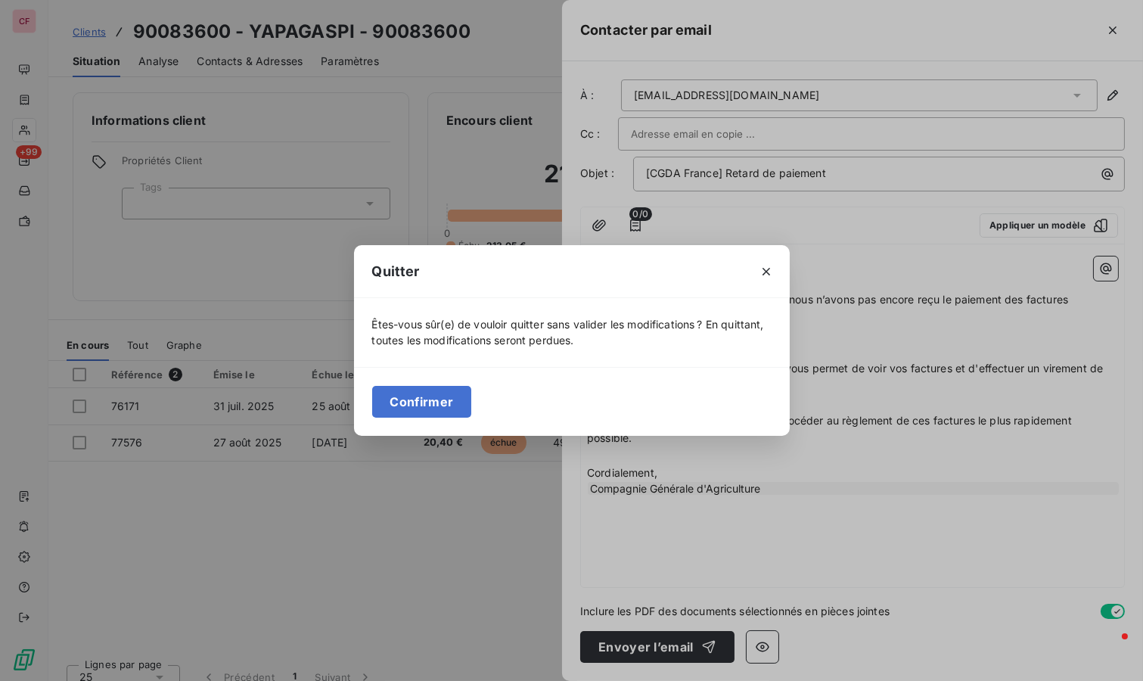
click at [408, 399] on button "Confirmer" at bounding box center [422, 402] width 100 height 32
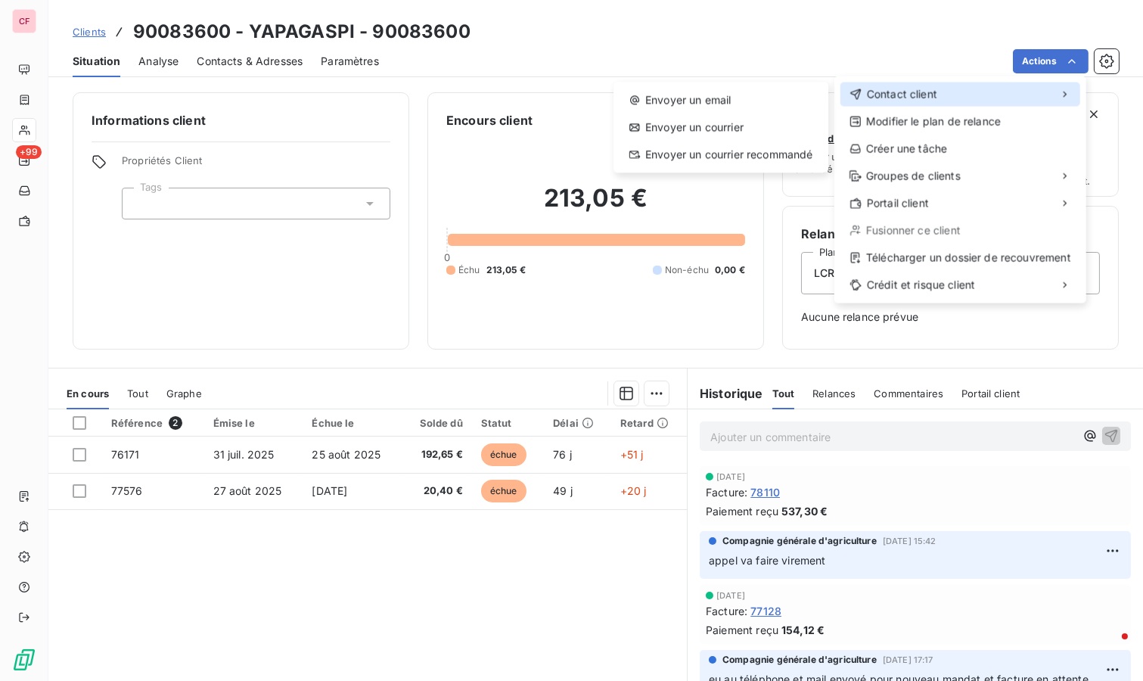
click at [1026, 102] on div "Contact client" at bounding box center [960, 94] width 240 height 24
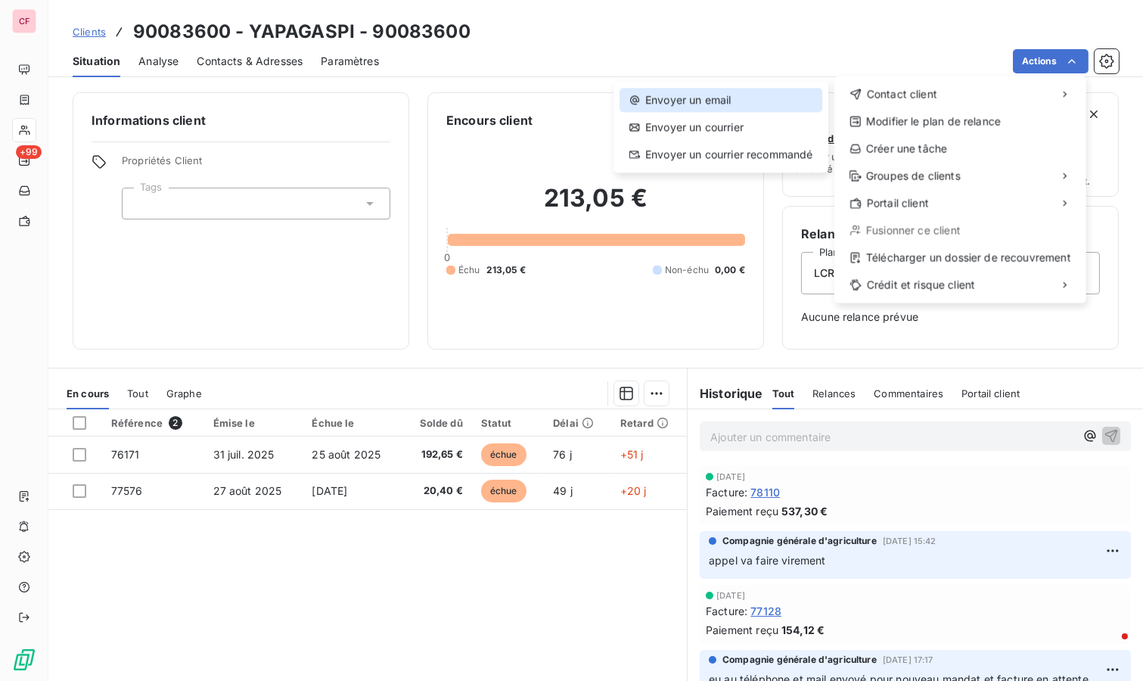
click at [722, 101] on div "Envoyer un email" at bounding box center [720, 100] width 203 height 24
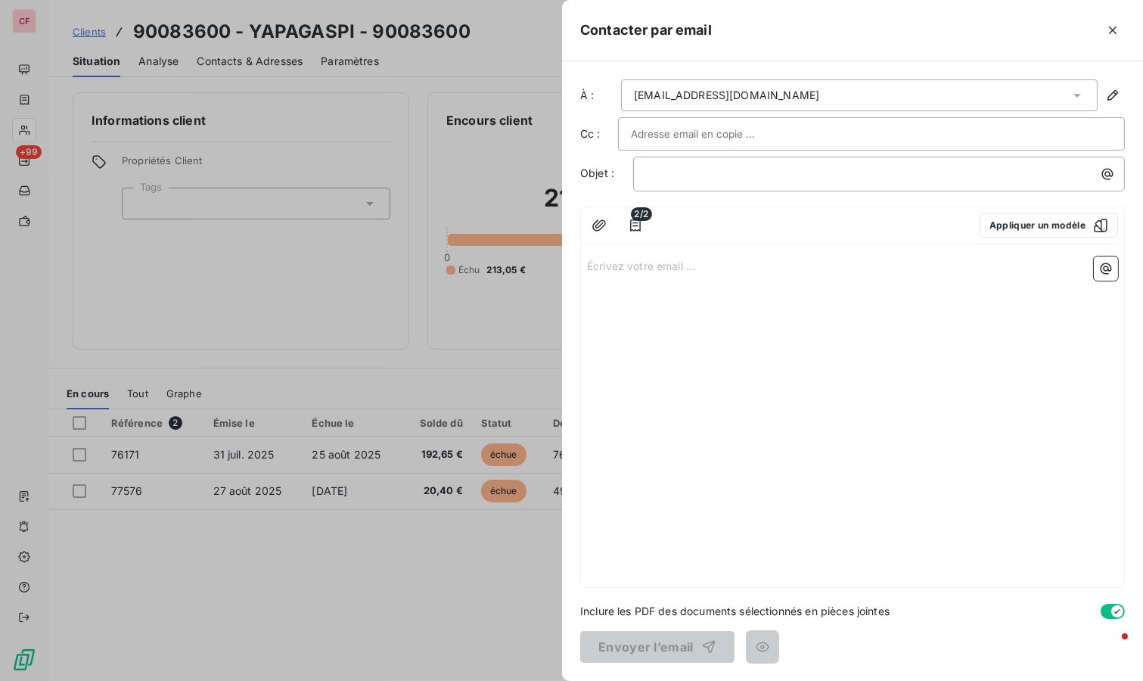
click at [1050, 230] on button "Appliquer un modèle" at bounding box center [1048, 225] width 138 height 24
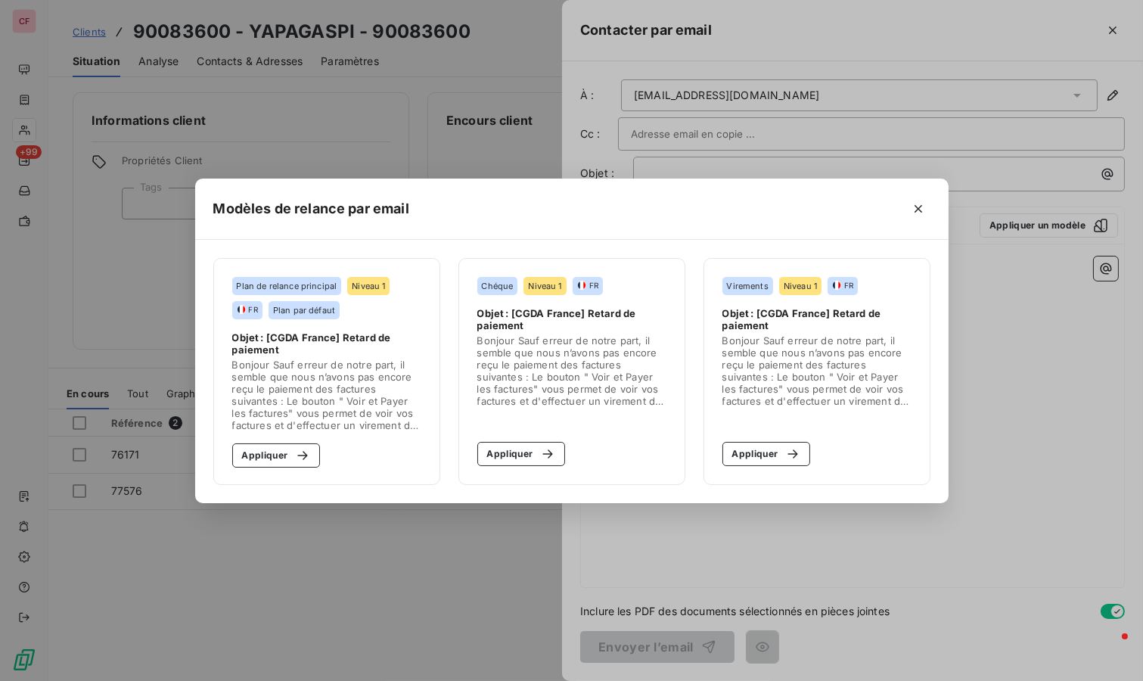
click at [760, 457] on button "Appliquer" at bounding box center [766, 454] width 88 height 24
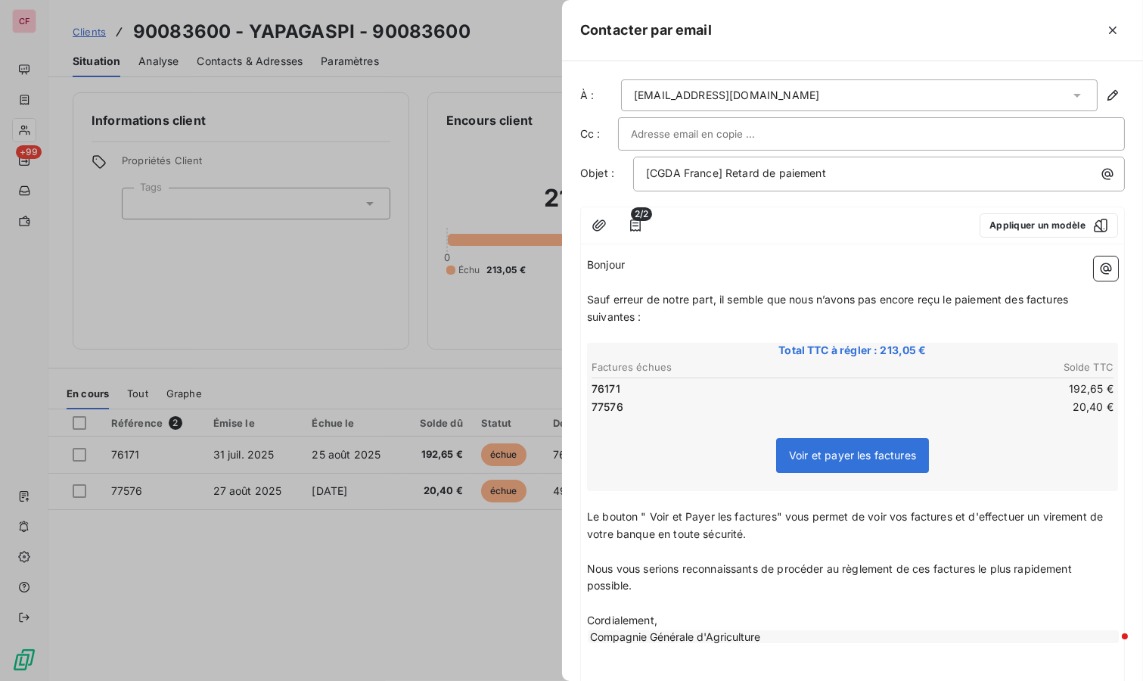
scroll to position [129, 0]
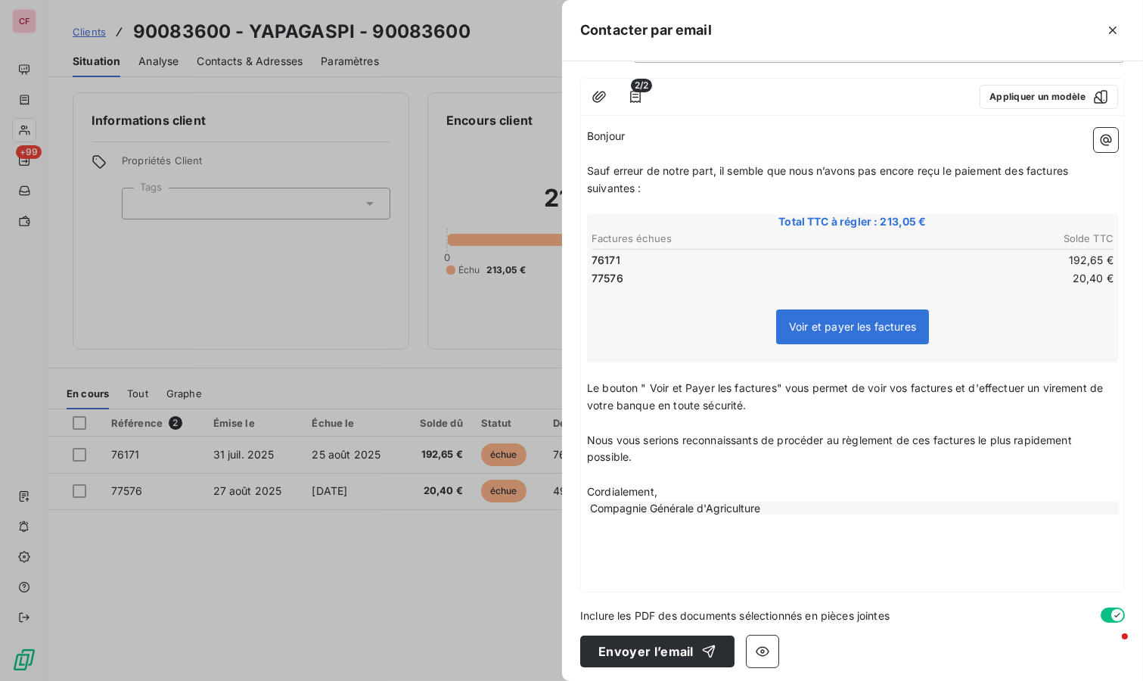
click at [686, 648] on button "Envoyer l’email" at bounding box center [657, 651] width 154 height 32
